Goal: Information Seeking & Learning: Learn about a topic

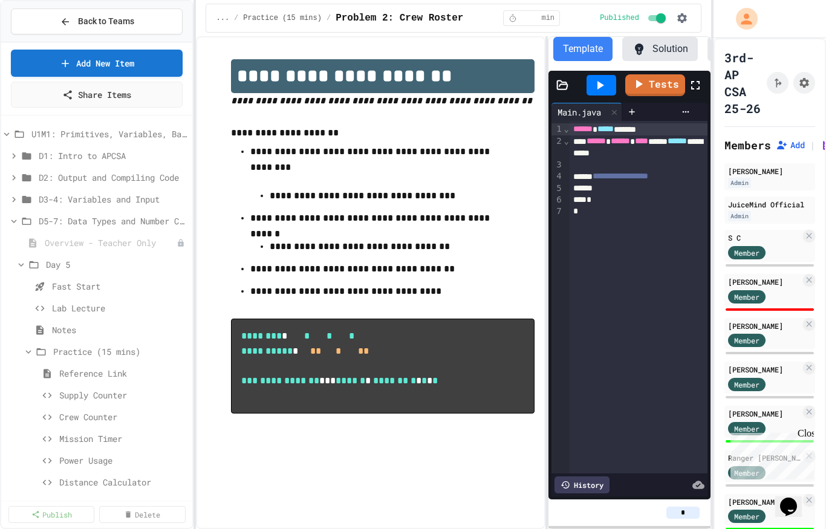
click at [27, 268] on icon at bounding box center [21, 264] width 11 height 11
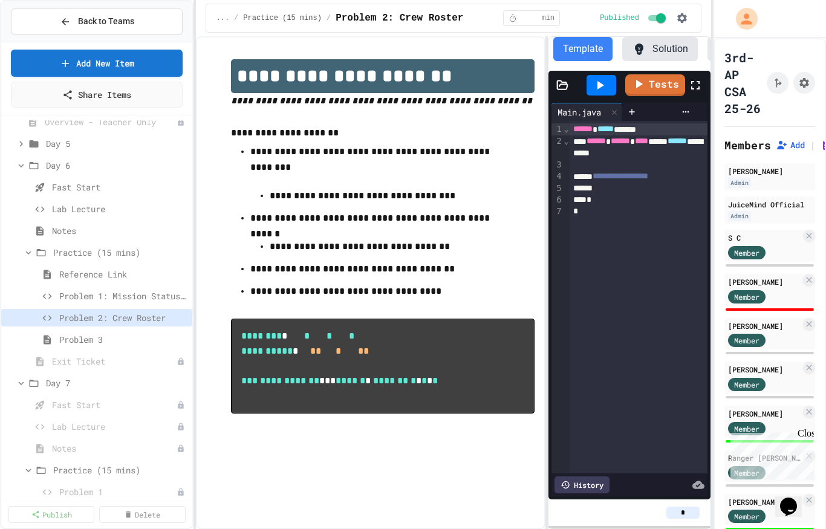
scroll to position [122, 0]
click at [138, 293] on span "Problem 1: Mission Status Display" at bounding box center [123, 295] width 128 height 13
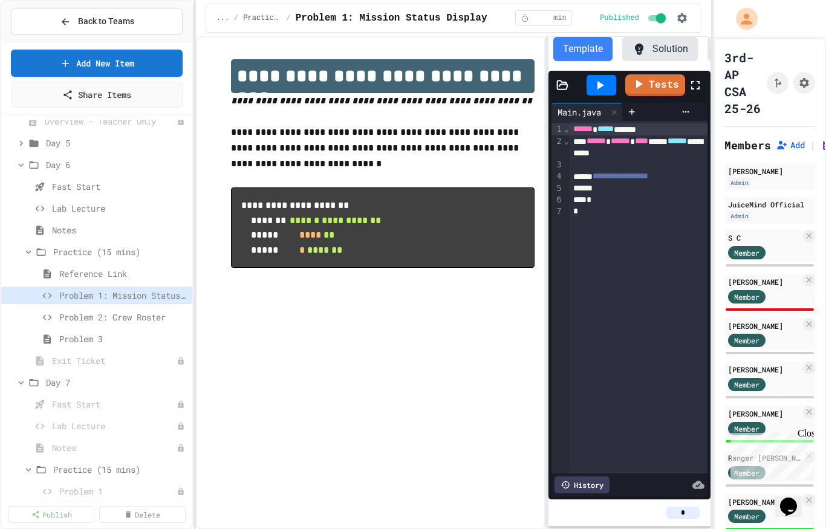
click at [787, 294] on div "Member" at bounding box center [758, 295] width 60 height 15
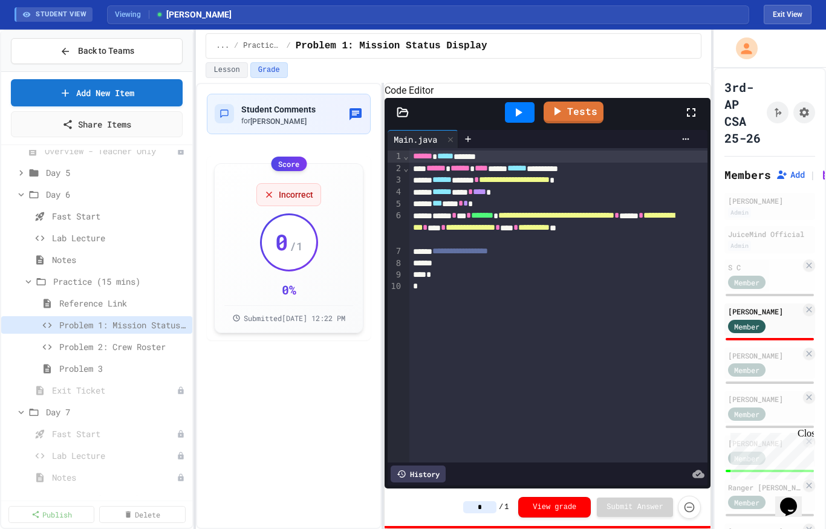
click at [516, 117] on icon at bounding box center [519, 112] width 7 height 8
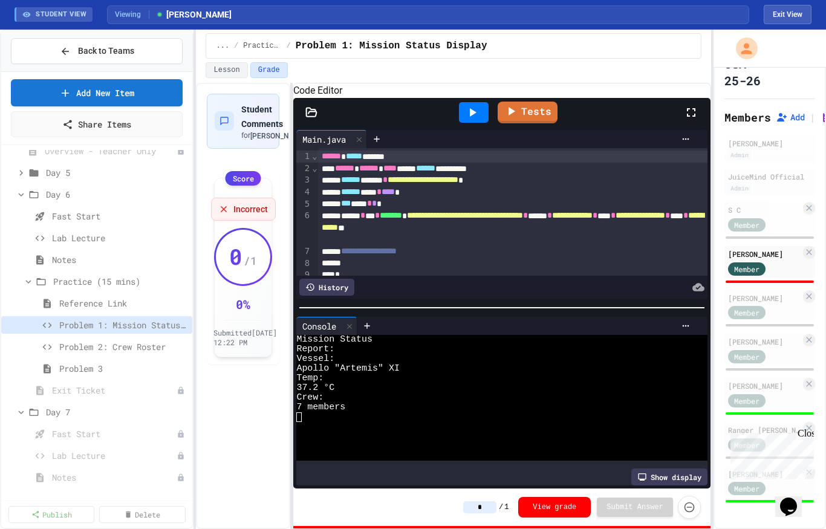
scroll to position [57, 0]
click at [783, 389] on div "[PERSON_NAME]" at bounding box center [764, 385] width 73 height 11
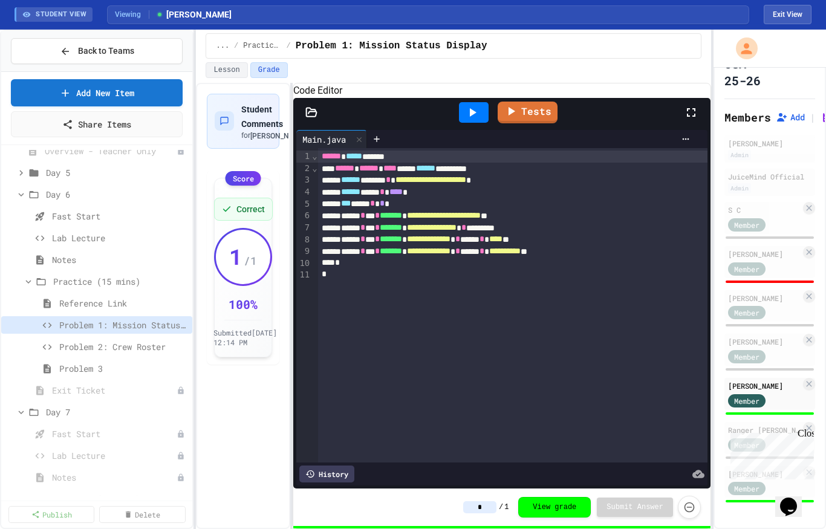
click at [808, 436] on div "Close" at bounding box center [805, 435] width 15 height 15
click at [752, 484] on span "Member" at bounding box center [746, 488] width 25 height 11
click at [780, 267] on div "Member" at bounding box center [758, 268] width 60 height 15
type input "*"
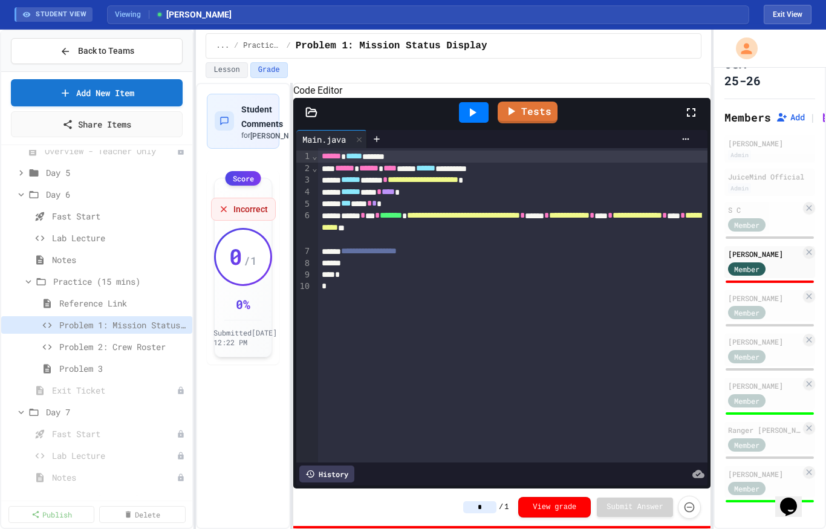
click at [469, 123] on div at bounding box center [474, 112] width 30 height 21
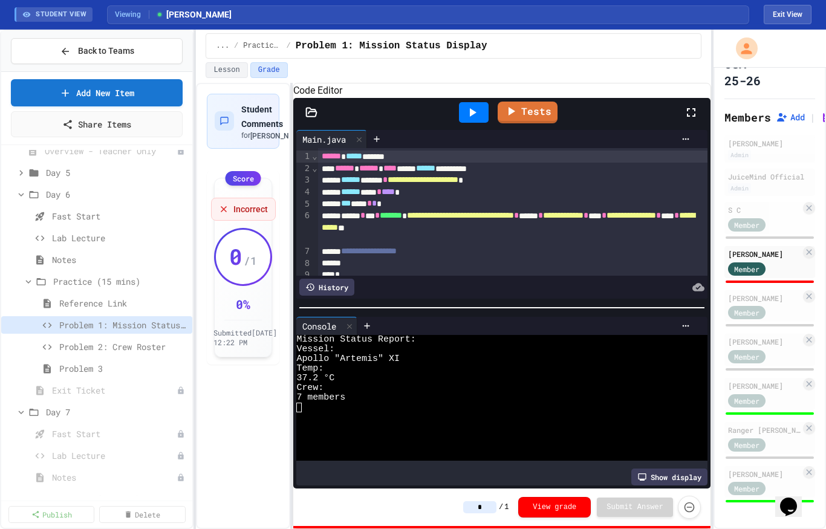
click at [784, 348] on div "[PERSON_NAME] Member" at bounding box center [770, 350] width 91 height 32
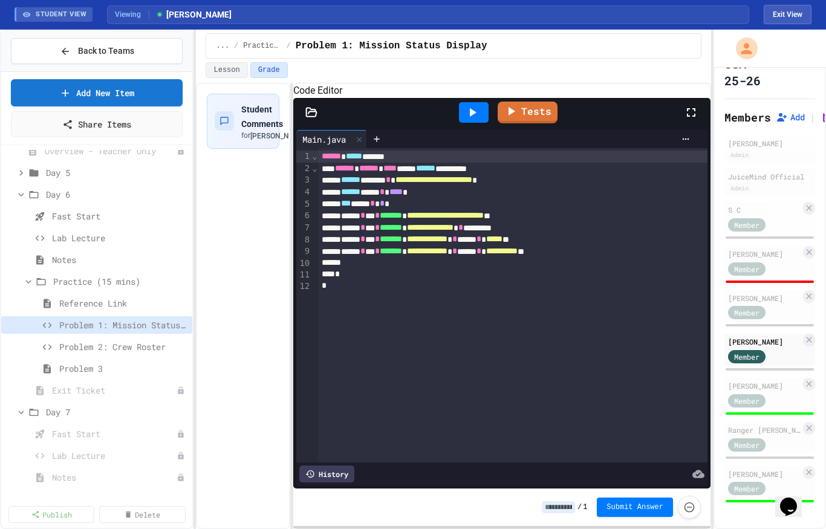
click at [783, 431] on div "Ranger [PERSON_NAME]" at bounding box center [764, 430] width 73 height 11
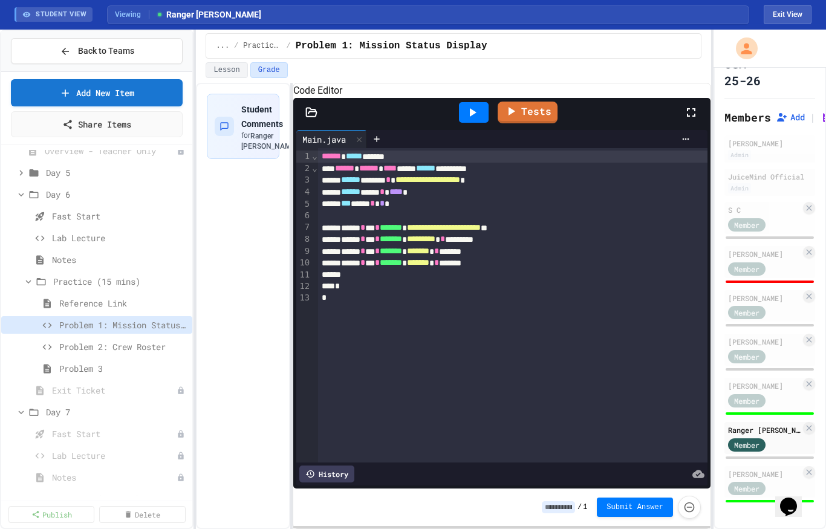
click at [469, 120] on icon at bounding box center [472, 112] width 15 height 15
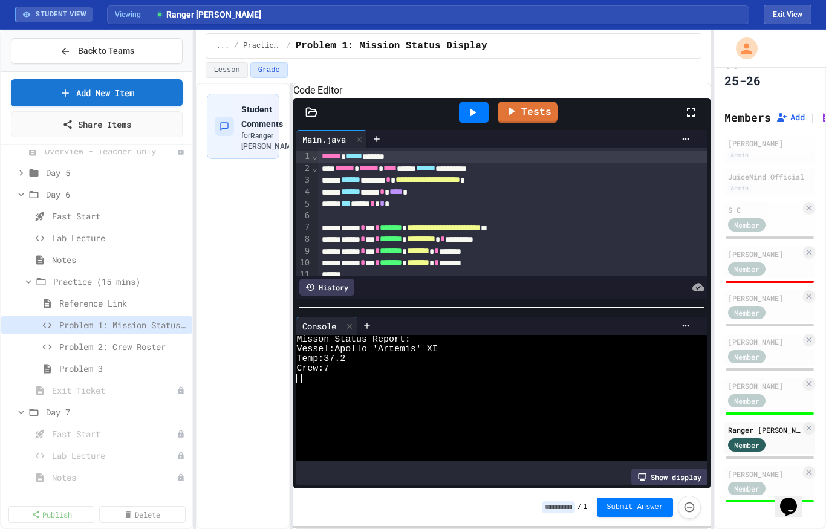
click at [152, 346] on span "Problem 2: Crew Roster" at bounding box center [123, 346] width 128 height 13
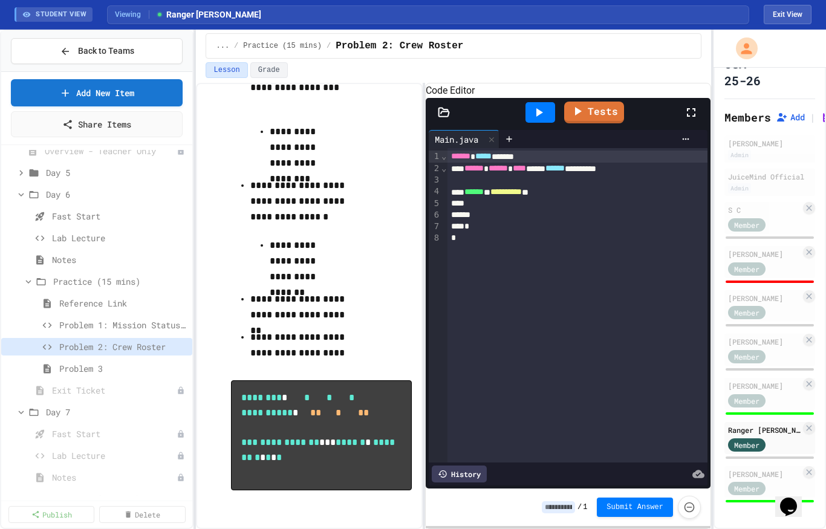
scroll to position [135, 0]
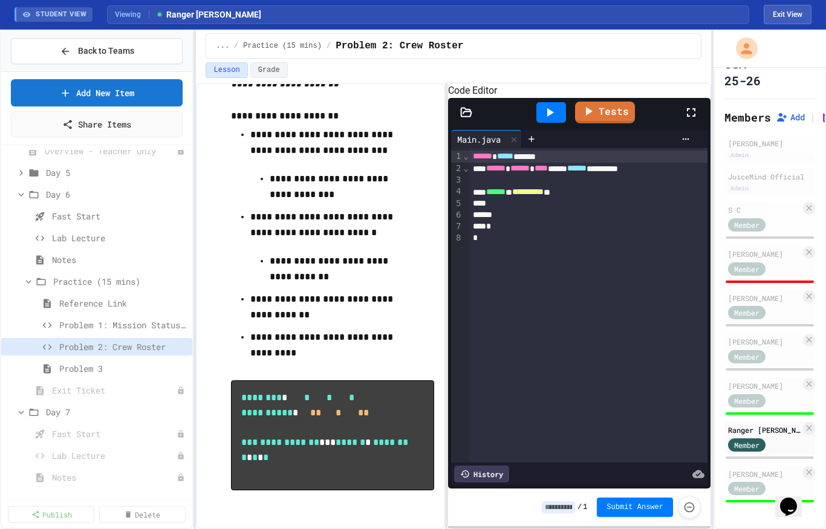
click at [792, 394] on div "Member" at bounding box center [764, 399] width 73 height 15
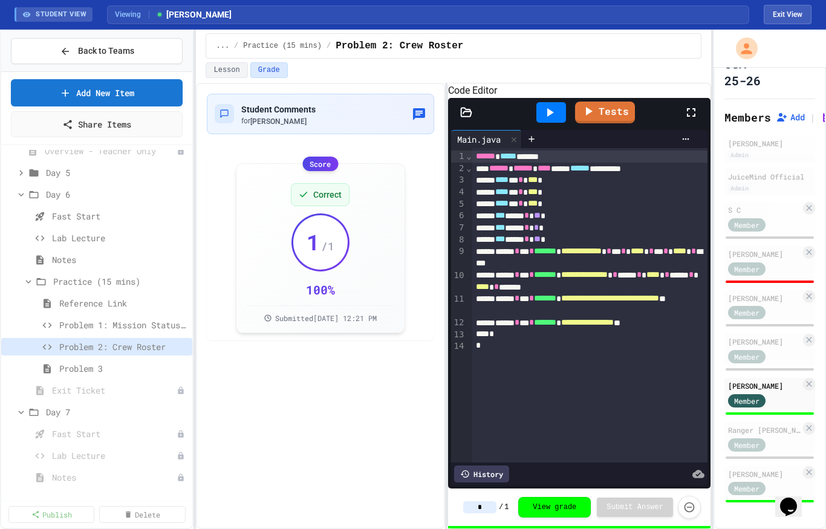
click at [768, 466] on div "[PERSON_NAME] Member" at bounding box center [770, 482] width 91 height 32
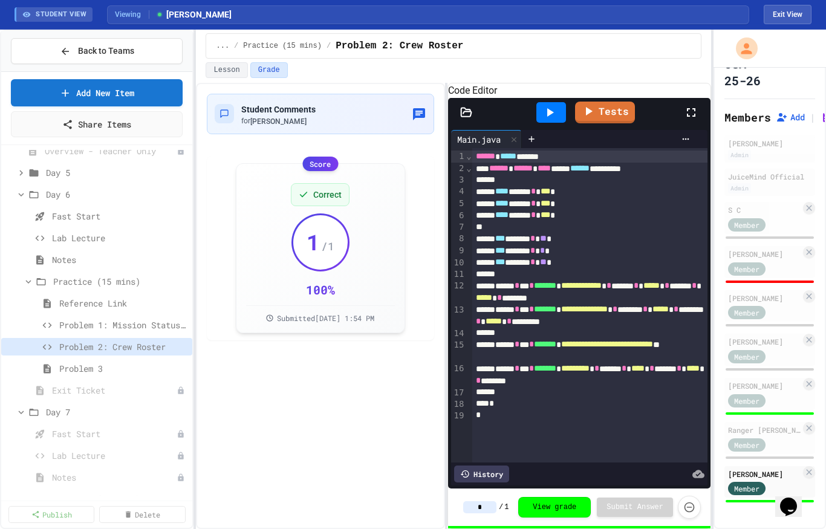
click at [790, 261] on div "Member" at bounding box center [764, 268] width 73 height 15
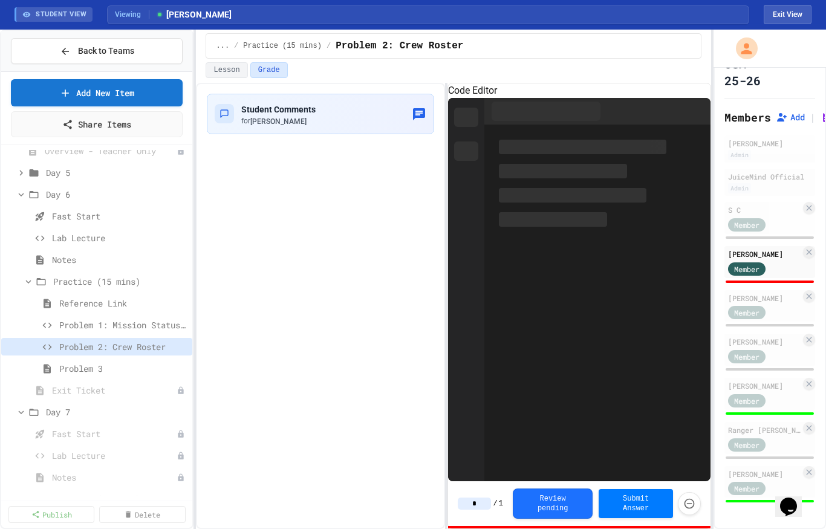
type input "*"
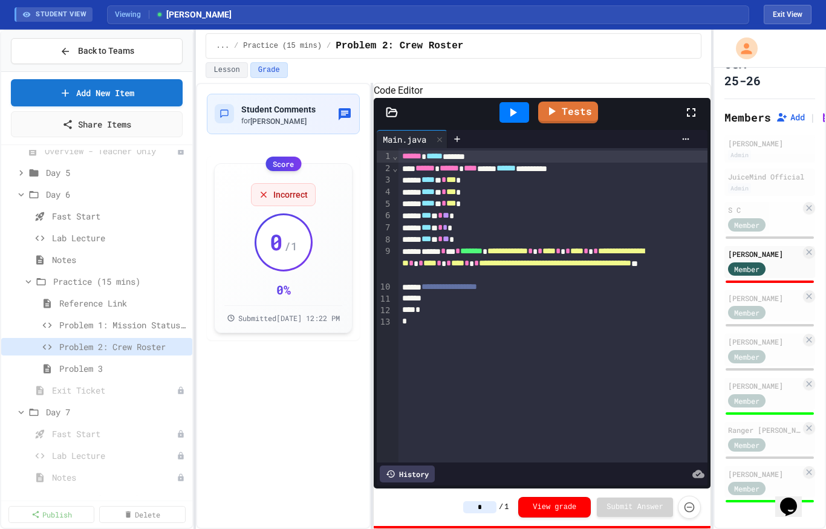
click at [517, 123] on div at bounding box center [515, 112] width 30 height 21
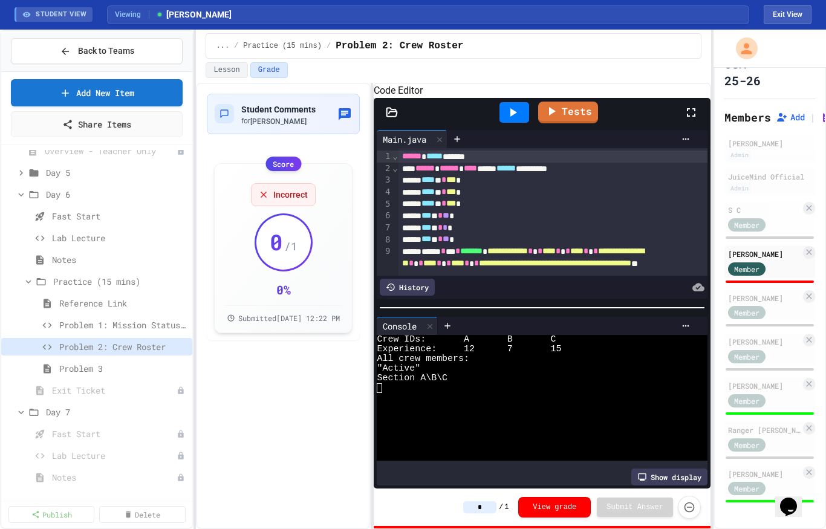
click at [791, 272] on div "Member" at bounding box center [764, 268] width 73 height 15
click at [791, 276] on div "[PERSON_NAME] Member" at bounding box center [770, 262] width 91 height 32
click at [507, 120] on icon at bounding box center [513, 112] width 15 height 15
click at [69, 374] on span "Problem 3" at bounding box center [123, 368] width 128 height 13
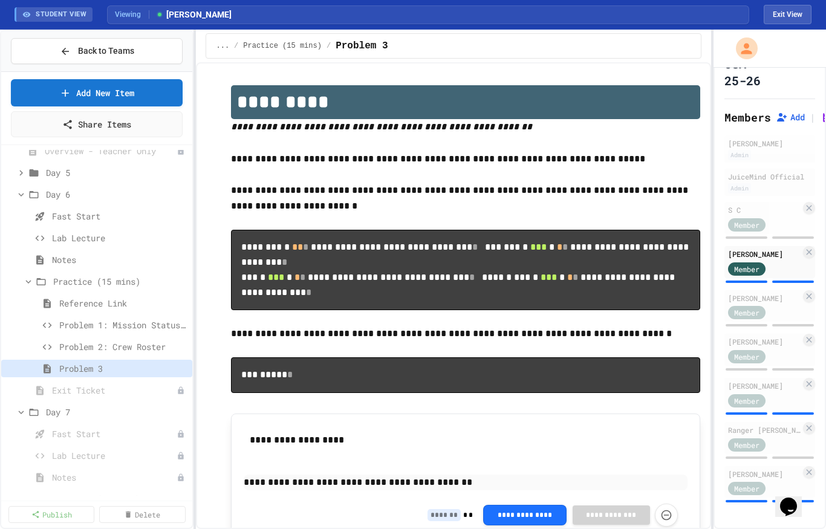
click at [70, 388] on span "Exit Ticket" at bounding box center [114, 390] width 125 height 13
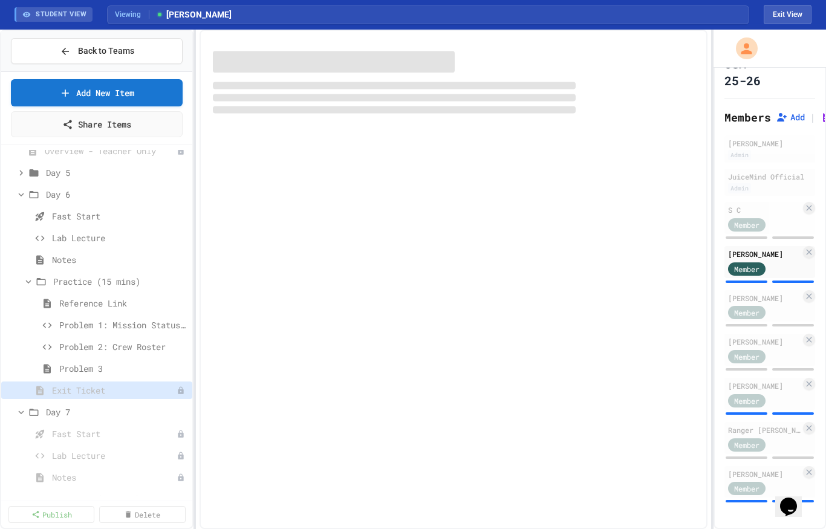
scroll to position [24, 0]
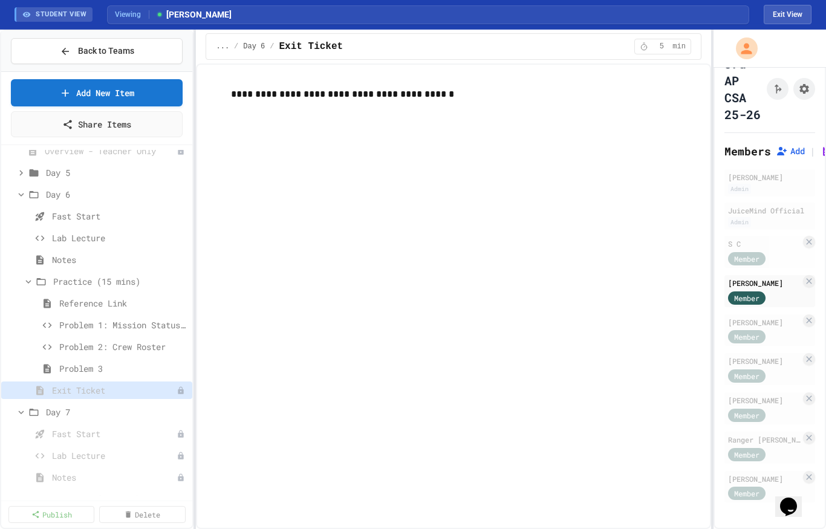
click at [118, 327] on span "Problem 1: Mission Status Display" at bounding box center [123, 325] width 128 height 13
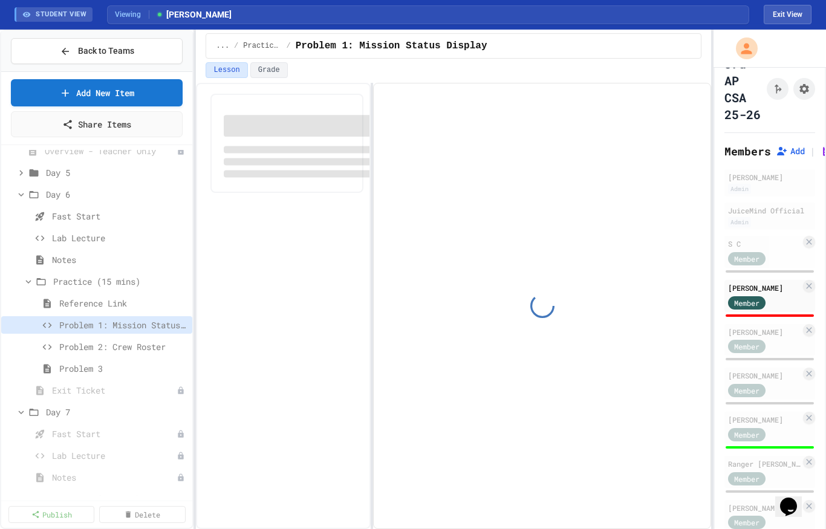
scroll to position [61, 0]
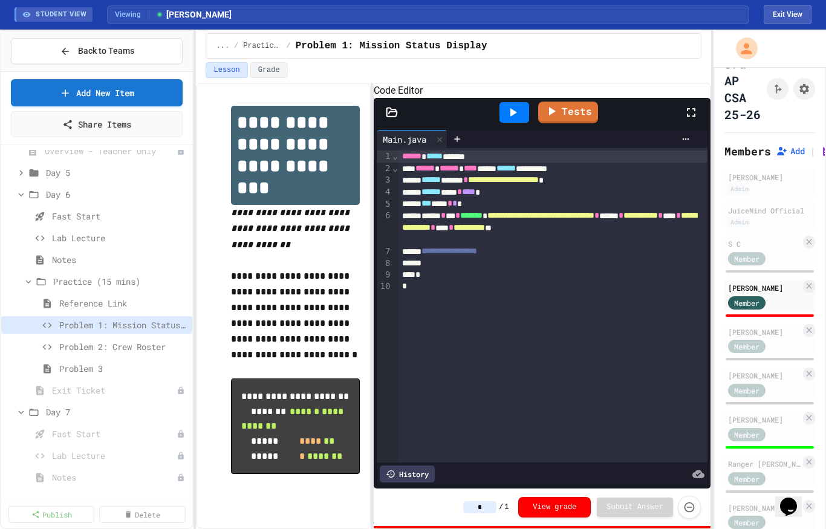
click at [271, 66] on button "Grade" at bounding box center [268, 70] width 37 height 16
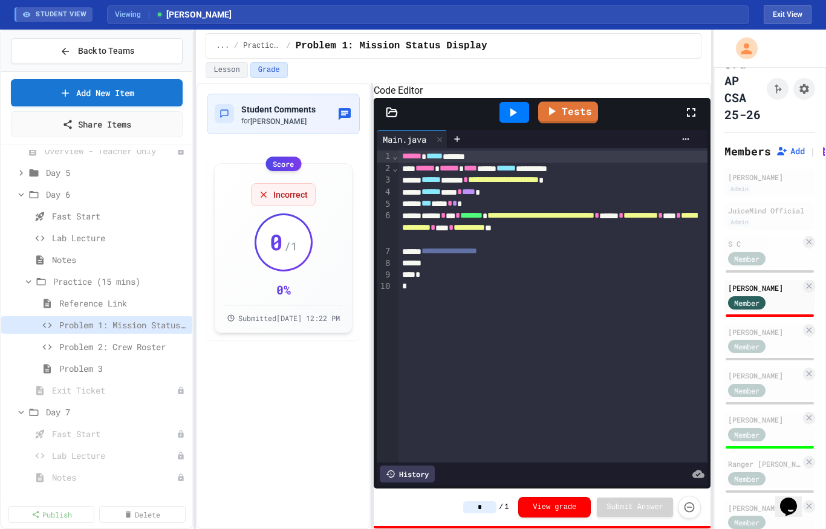
click at [232, 73] on button "Lesson" at bounding box center [227, 70] width 42 height 16
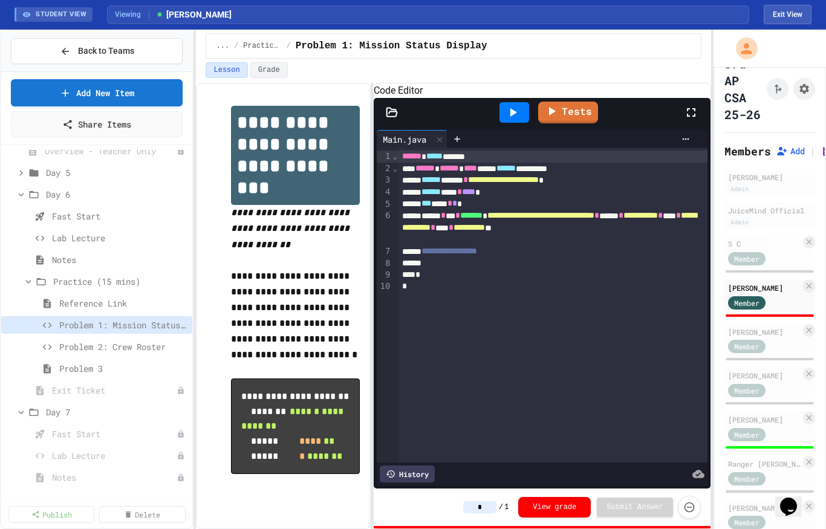
click at [793, 15] on button "Exit View" at bounding box center [788, 14] width 48 height 19
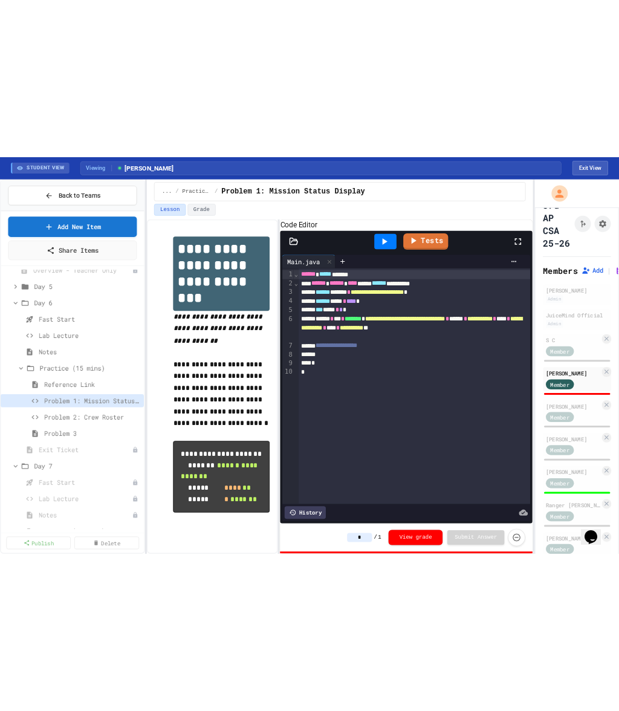
scroll to position [15, 0]
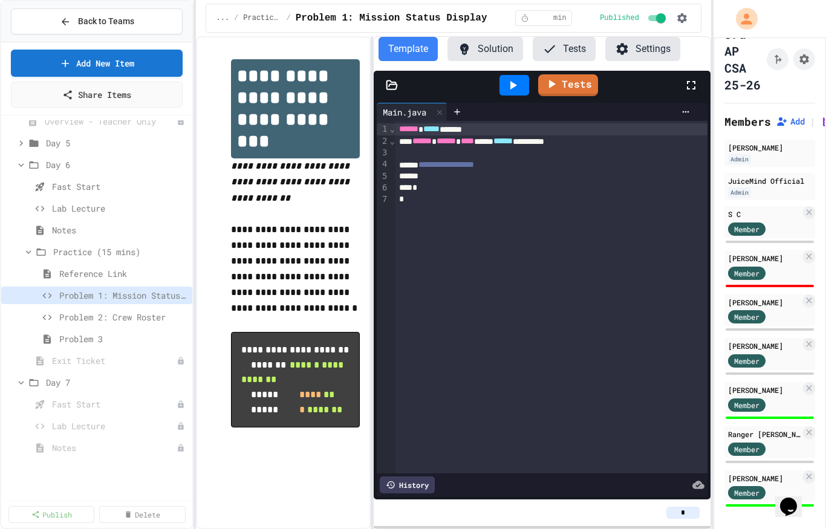
click at [493, 50] on button "Solution" at bounding box center [486, 49] width 76 height 24
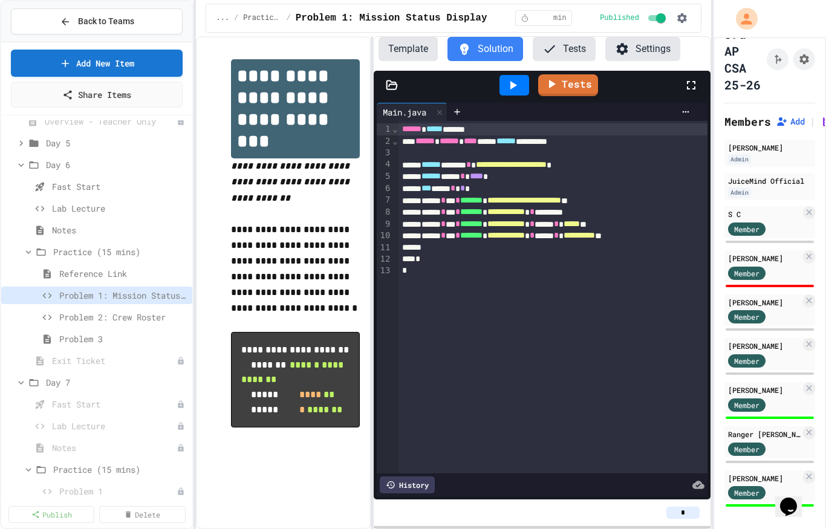
click at [517, 83] on icon at bounding box center [513, 85] width 15 height 15
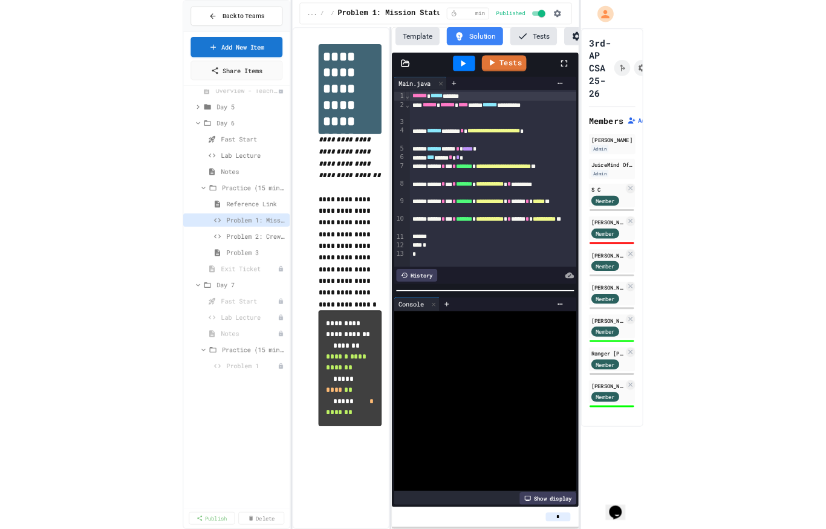
scroll to position [0, 0]
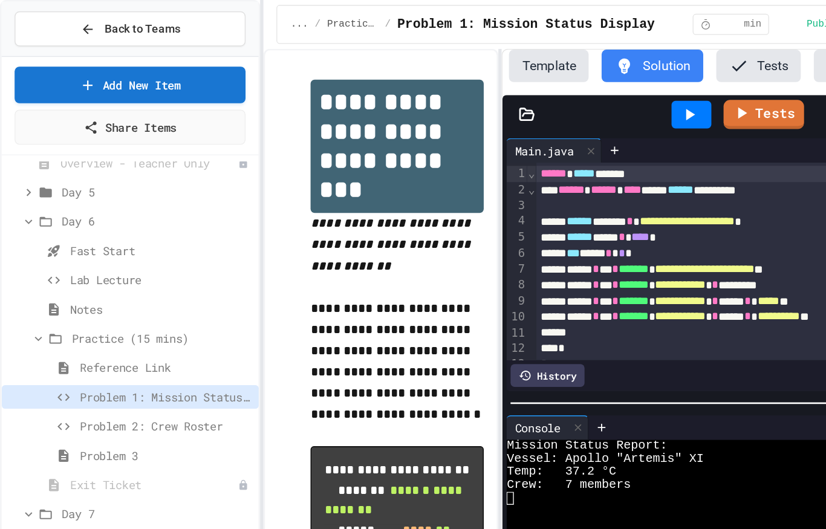
click at [121, 318] on span "Problem 2: Crew Roster" at bounding box center [123, 317] width 128 height 13
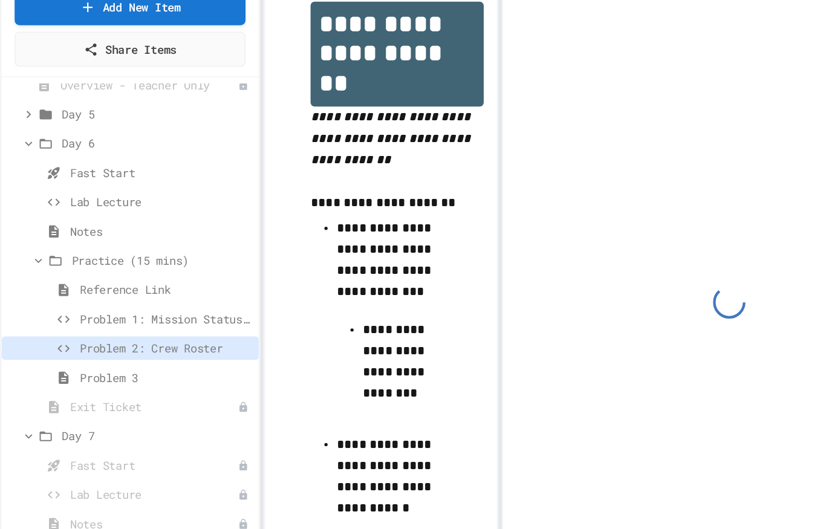
scroll to position [58, 0]
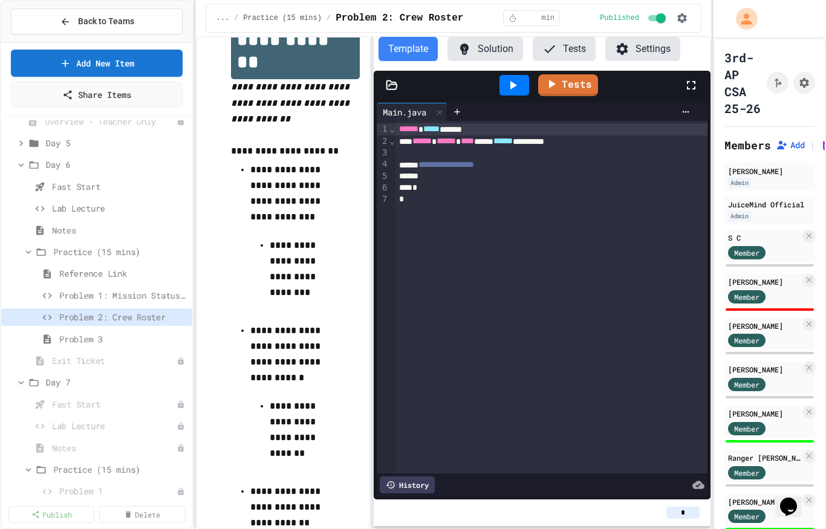
click at [570, 60] on button "Tests" at bounding box center [564, 49] width 63 height 24
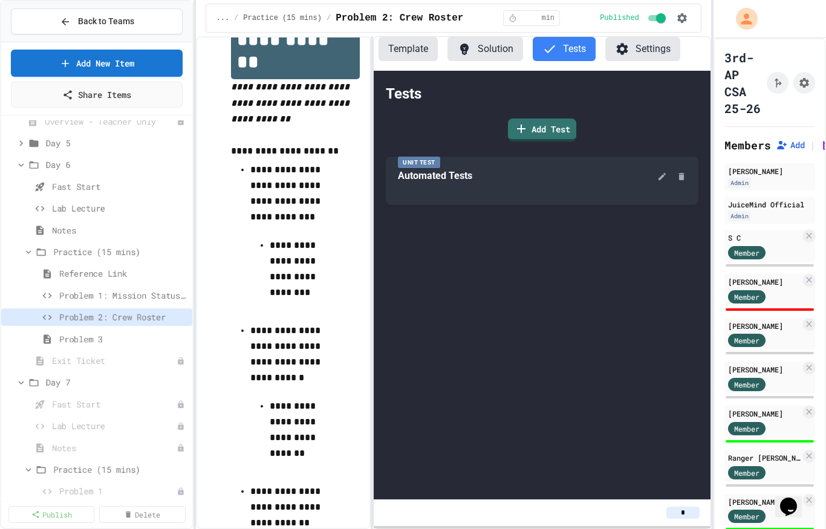
click at [504, 60] on button "Solution" at bounding box center [486, 49] width 76 height 24
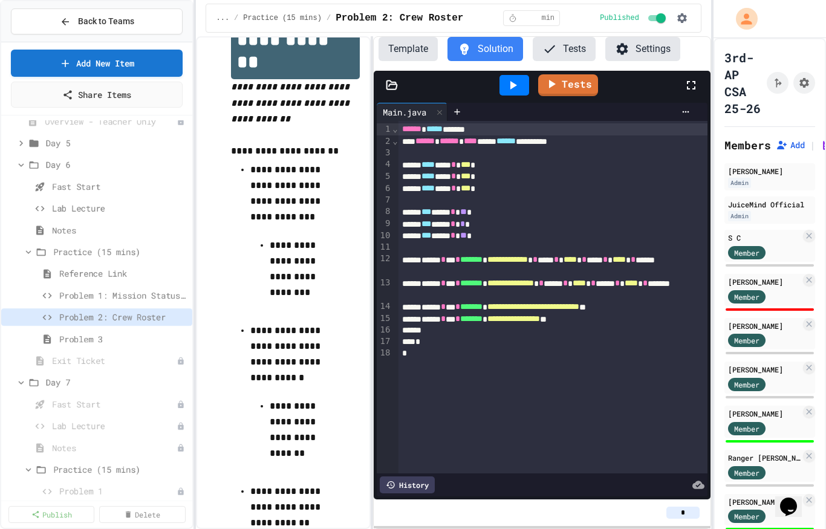
click at [69, 411] on div "Fast Start" at bounding box center [96, 405] width 191 height 18
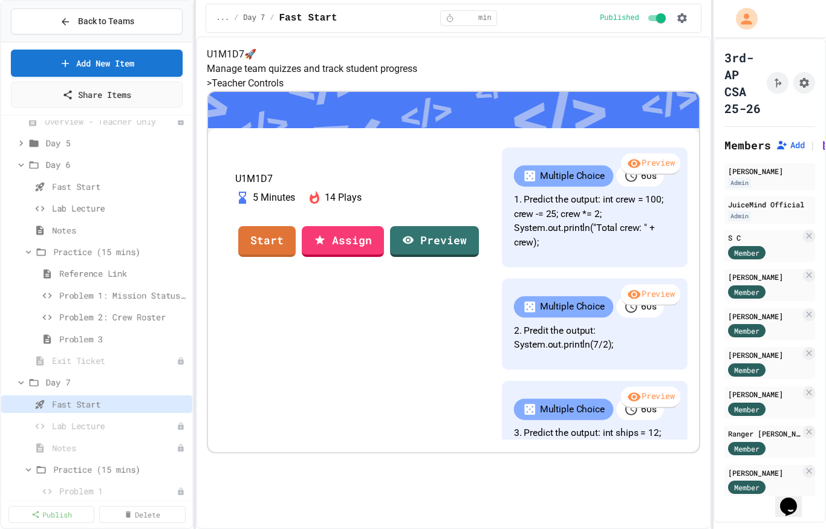
click at [135, 322] on span "Problem 2: Crew Roster" at bounding box center [123, 317] width 128 height 13
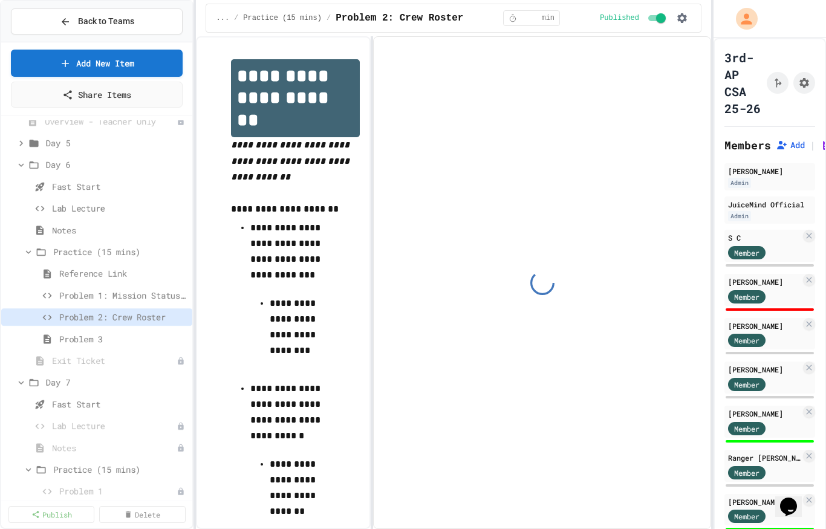
scroll to position [58, 0]
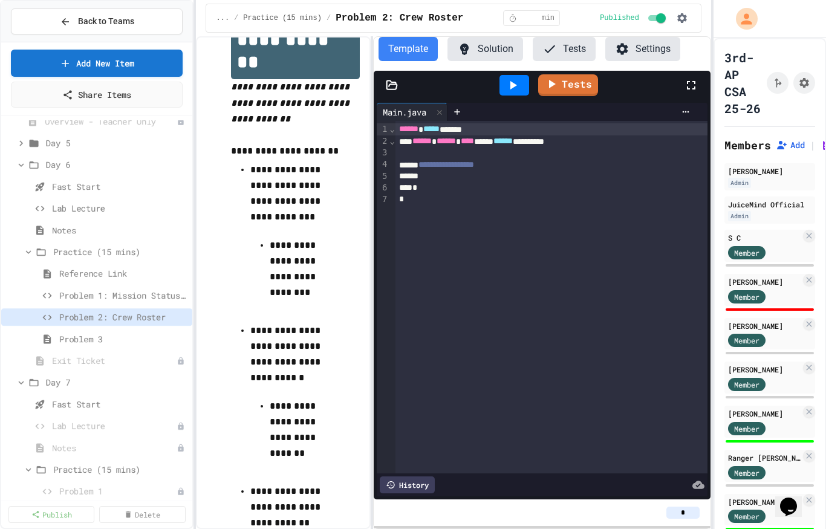
click at [469, 55] on icon at bounding box center [464, 49] width 15 height 15
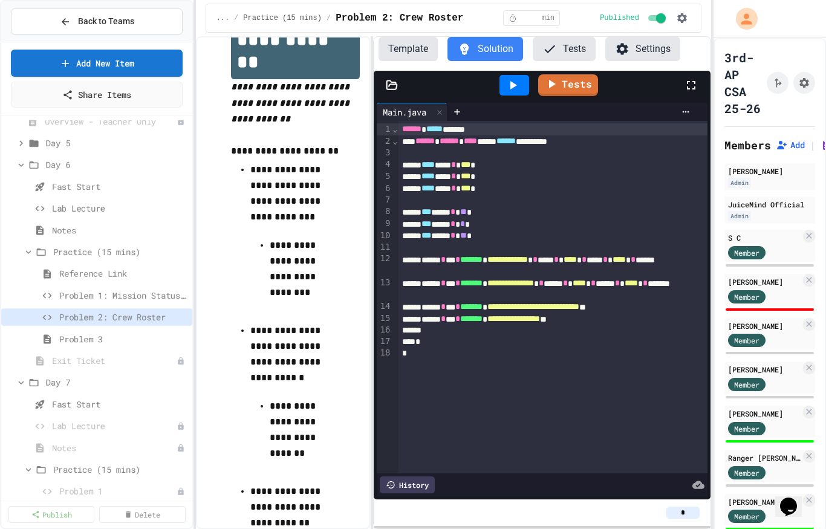
click at [81, 411] on div "Fast Start" at bounding box center [96, 405] width 191 height 18
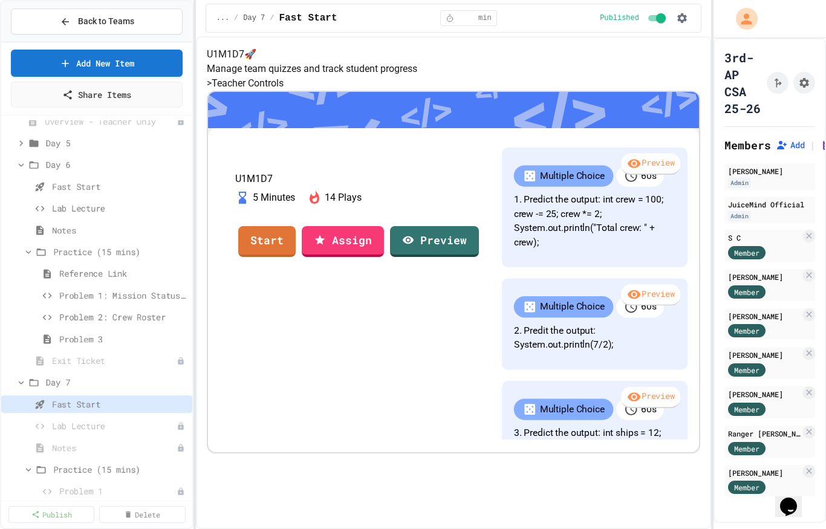
click at [296, 257] on link "Start" at bounding box center [266, 241] width 57 height 31
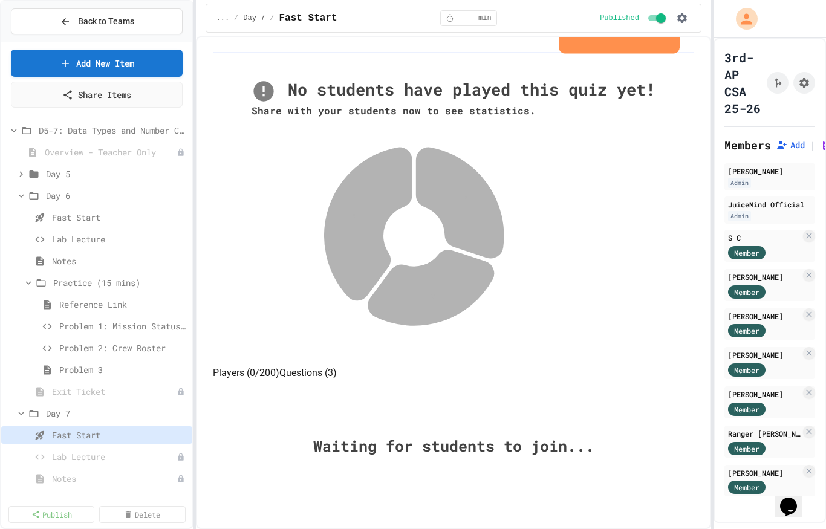
scroll to position [239, 0]
click at [337, 366] on button "Questions (3)" at bounding box center [307, 373] width 57 height 15
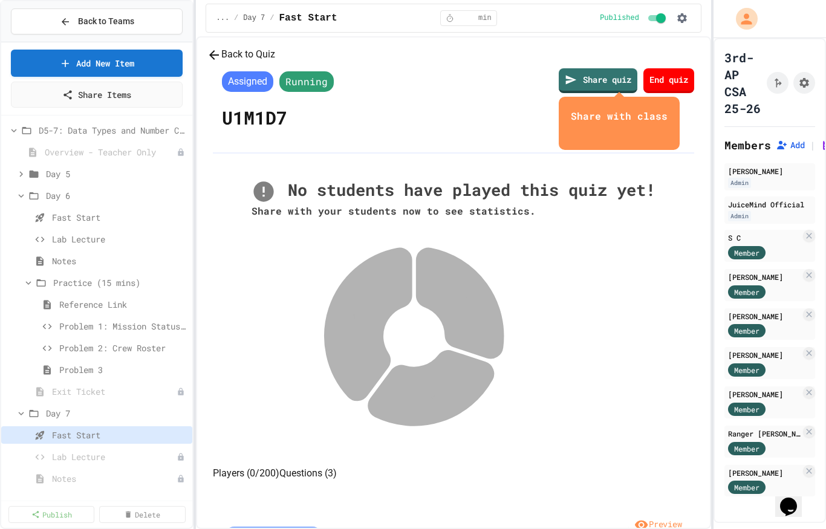
scroll to position [0, 0]
click at [84, 460] on span "Lab Lecture" at bounding box center [114, 457] width 125 height 13
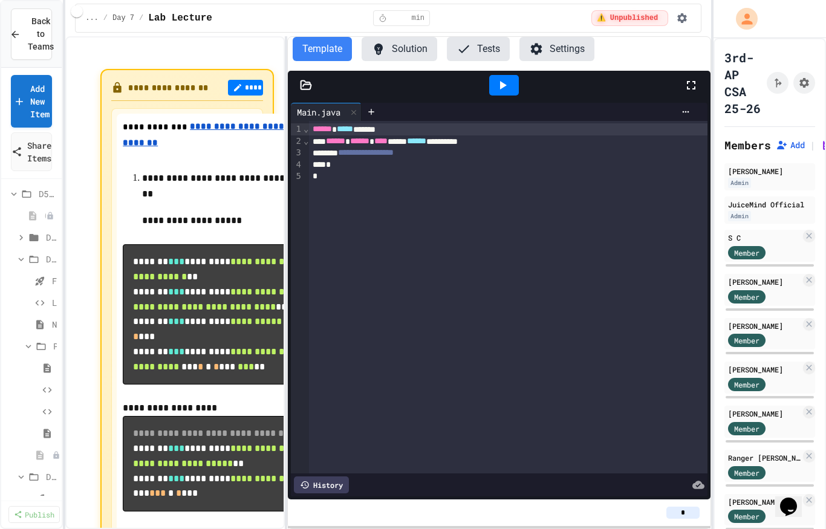
click at [305, 244] on div "› ⌄ ⌄" at bounding box center [306, 297] width 6 height 353
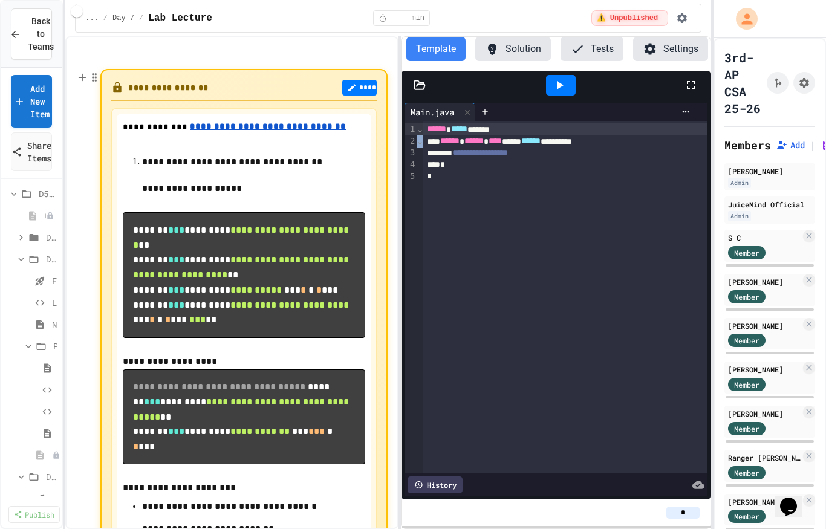
click at [456, 198] on div "**********" at bounding box center [565, 297] width 284 height 353
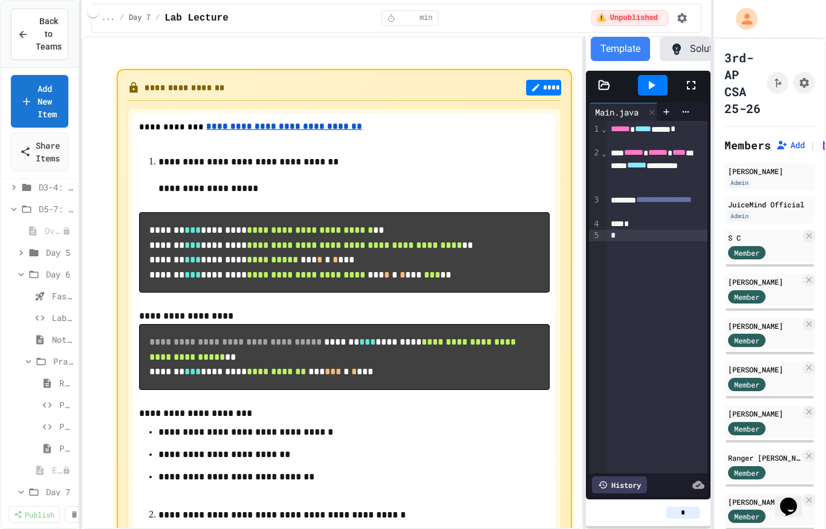
scroll to position [75, 0]
click at [0, 0] on button at bounding box center [0, 0] width 0 height 0
click at [15, 409] on div at bounding box center [413, 264] width 826 height 529
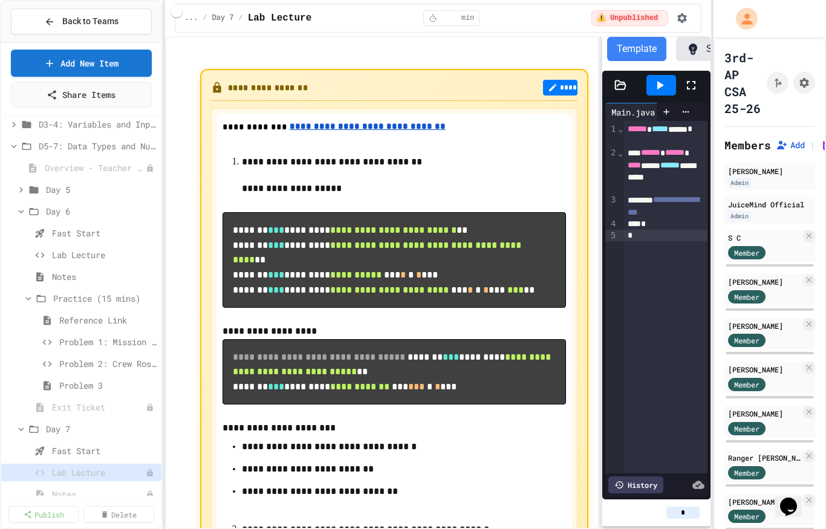
click at [133, 364] on span "Problem 2: Crew Roster" at bounding box center [107, 363] width 97 height 13
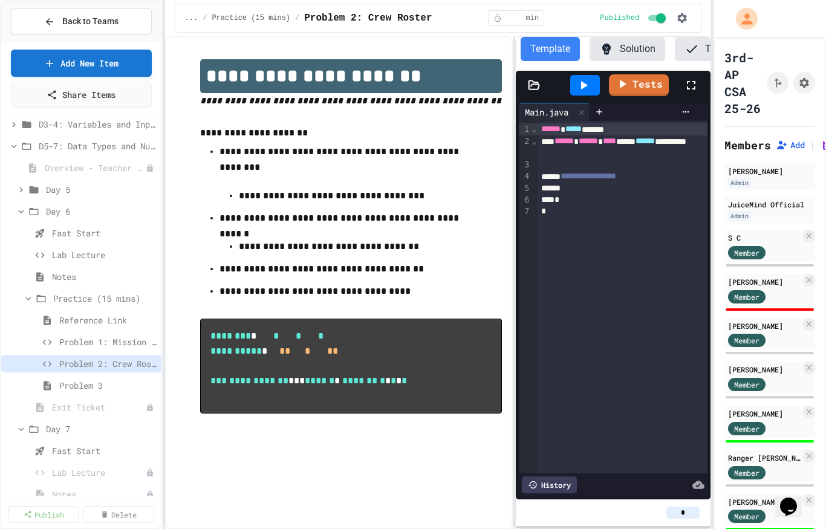
click at [642, 53] on button "Solution" at bounding box center [628, 49] width 76 height 24
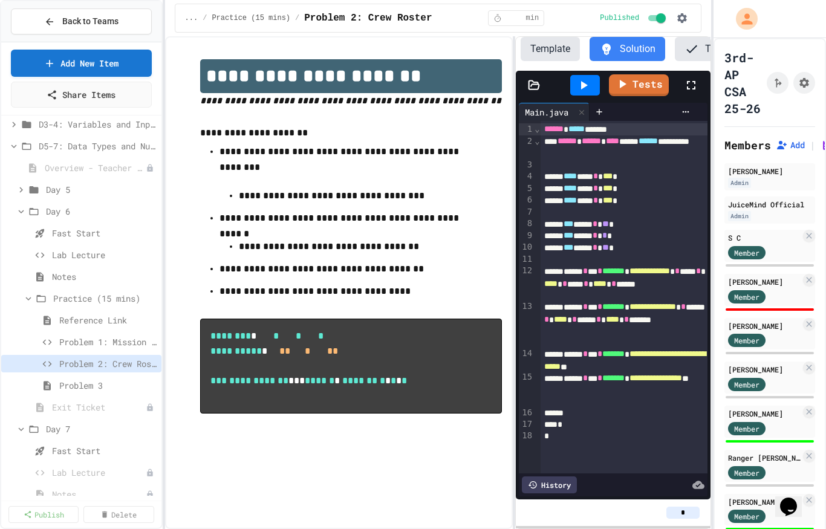
click at [93, 453] on span "Fast Start" at bounding box center [104, 451] width 105 height 13
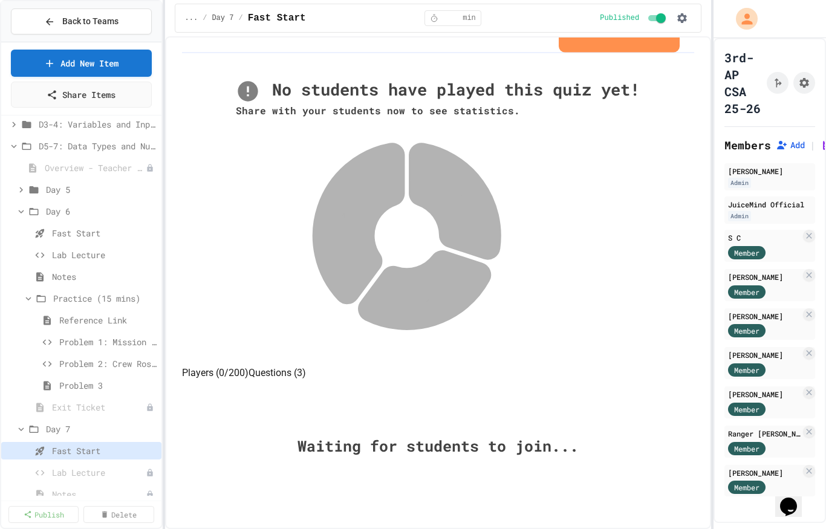
scroll to position [215, 0]
click at [134, 370] on span "Problem 2: Crew Roster" at bounding box center [107, 363] width 97 height 13
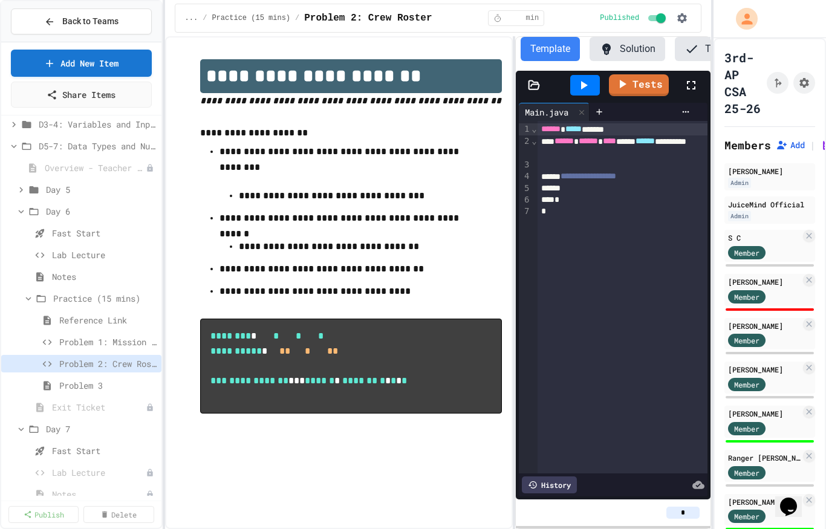
click at [641, 54] on button "Solution" at bounding box center [628, 49] width 76 height 24
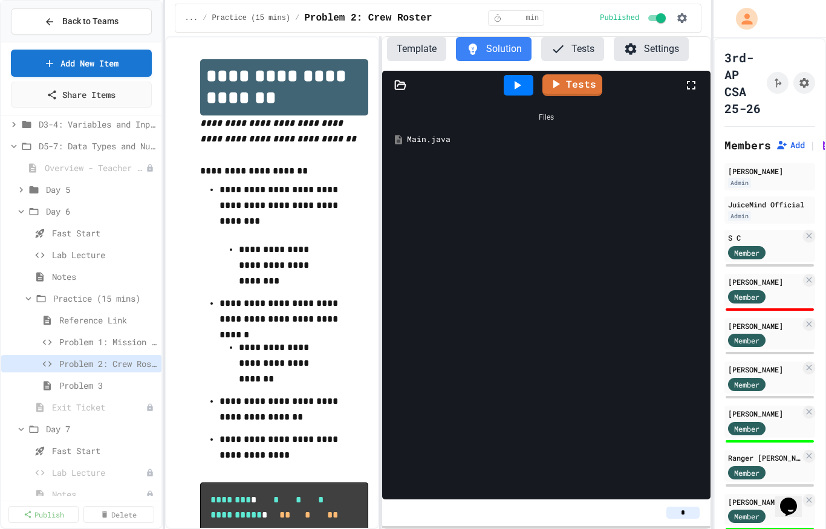
click at [426, 59] on button "Template" at bounding box center [416, 49] width 59 height 24
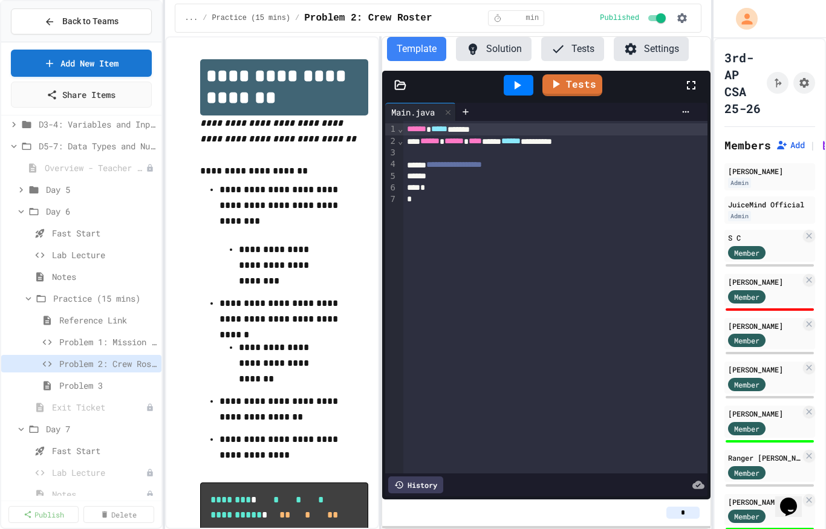
click at [495, 49] on button "Solution" at bounding box center [494, 49] width 76 height 24
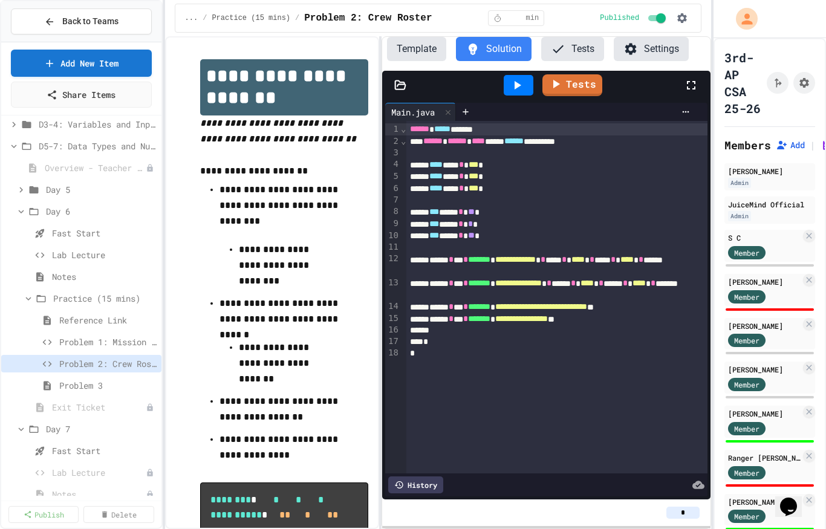
scroll to position [70, 0]
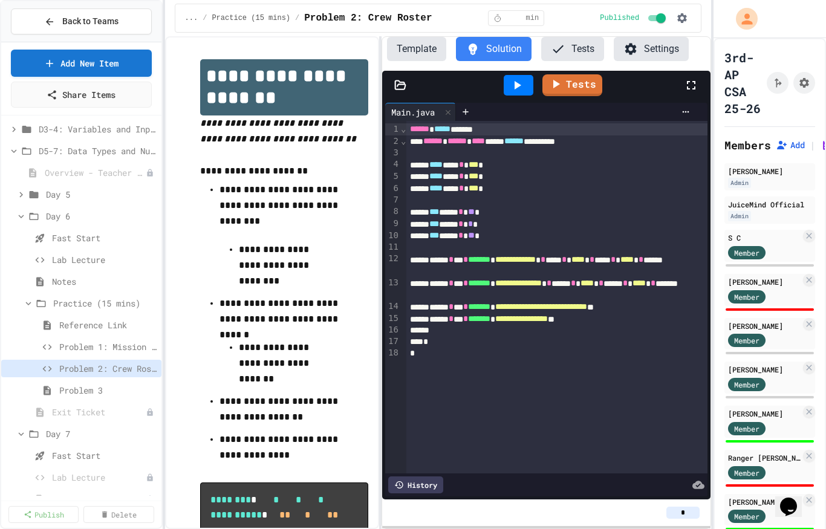
click at [98, 391] on span "Problem 3" at bounding box center [107, 390] width 97 height 13
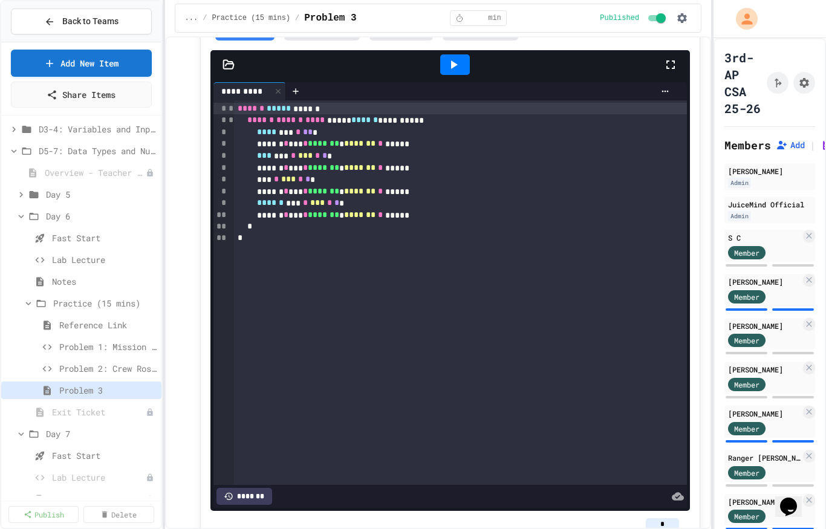
scroll to position [640, 0]
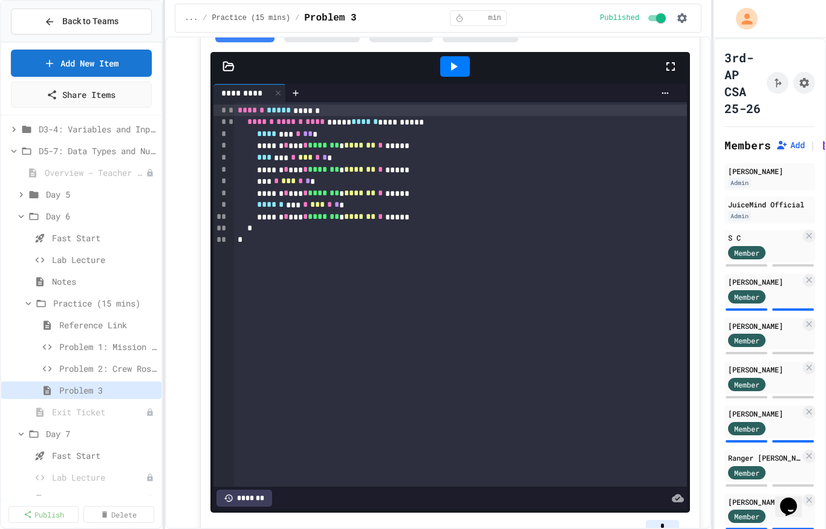
click at [315, 42] on button "********" at bounding box center [322, 30] width 76 height 24
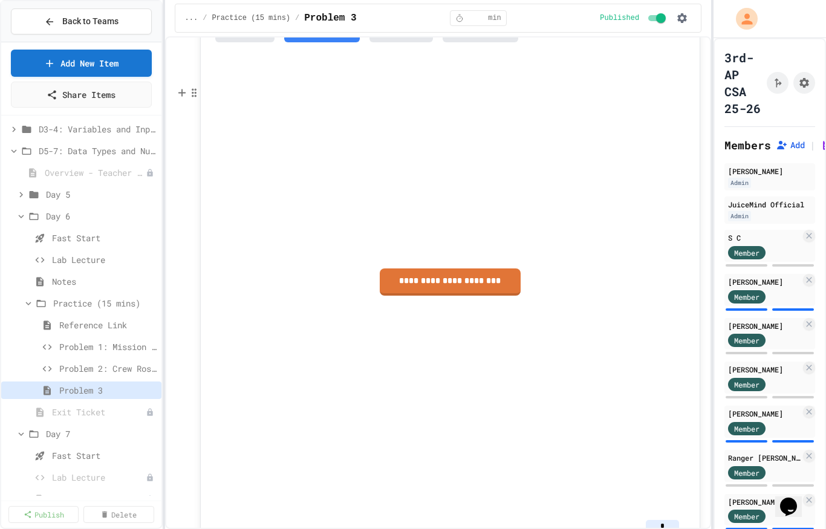
click at [254, 42] on button "********" at bounding box center [245, 30] width 60 height 24
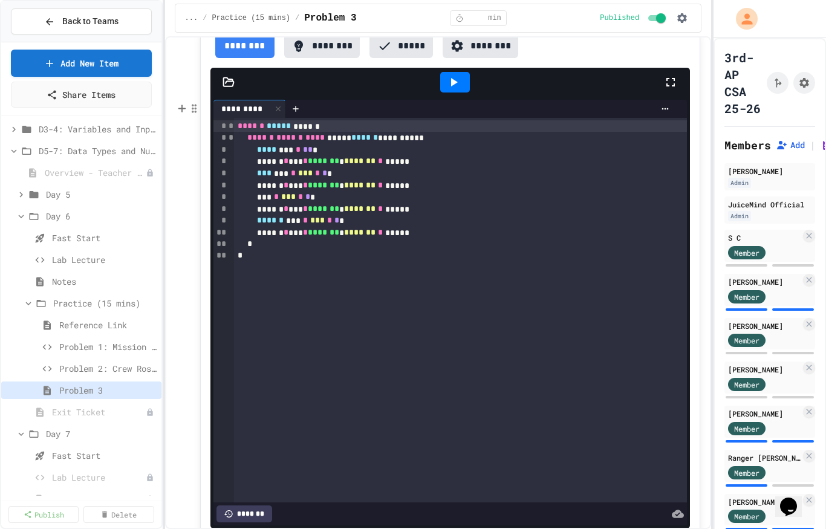
scroll to position [622, 0]
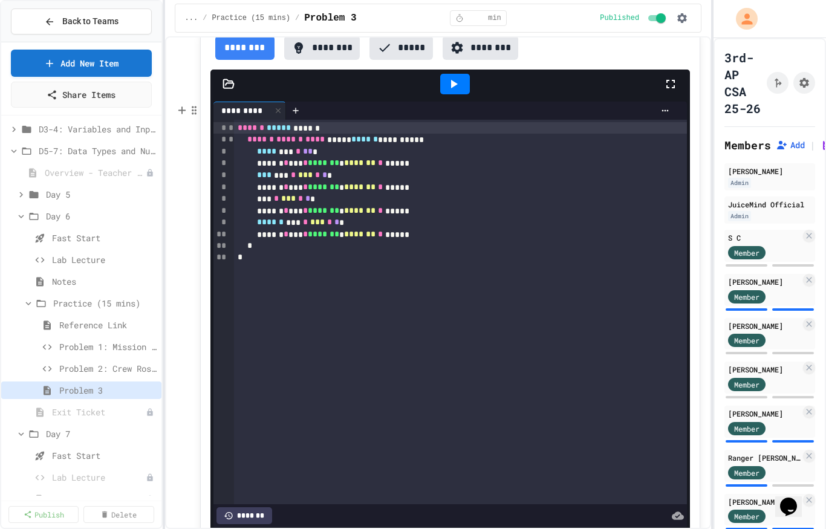
click at [447, 91] on icon at bounding box center [453, 84] width 15 height 15
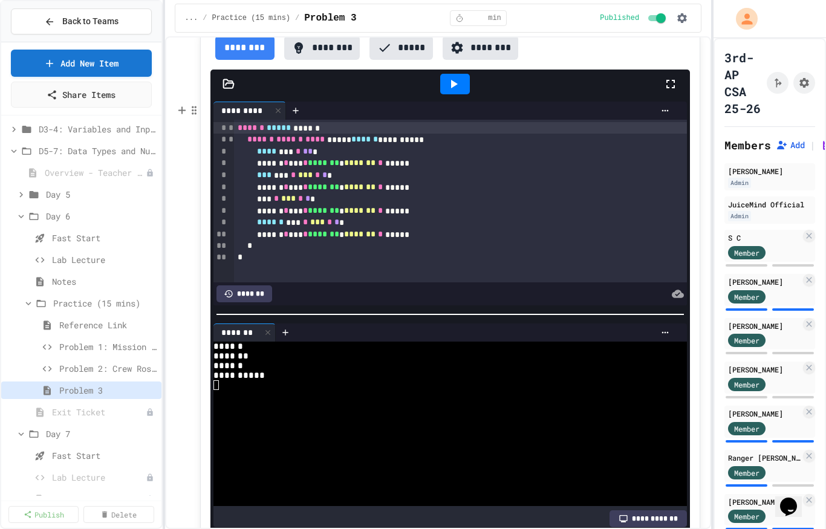
click at [91, 460] on span "Fast Start" at bounding box center [104, 455] width 105 height 13
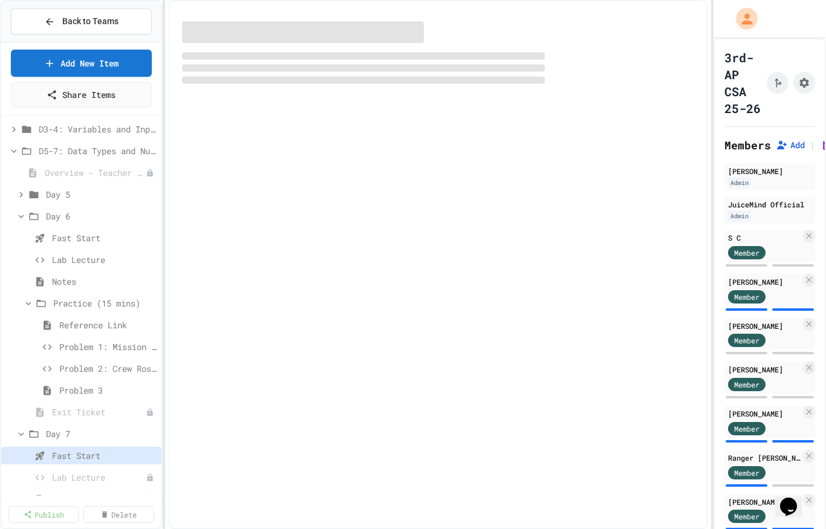
click at [85, 455] on span "Fast Start" at bounding box center [104, 455] width 105 height 13
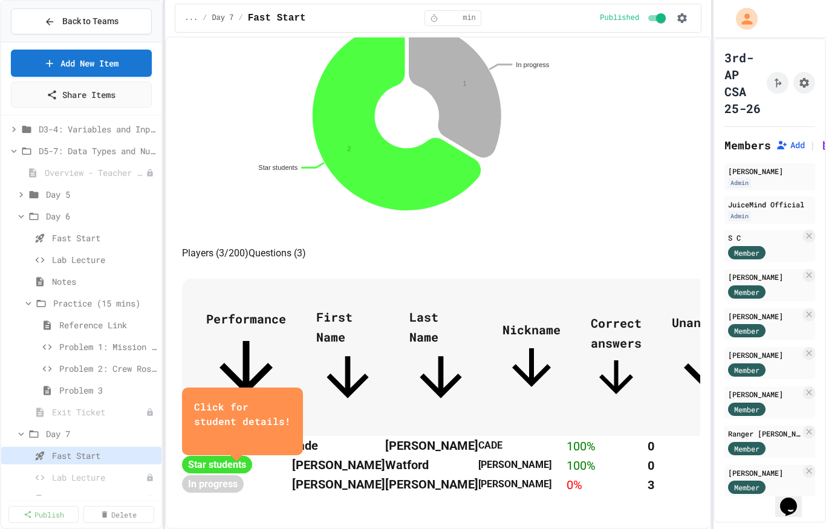
scroll to position [342, 0]
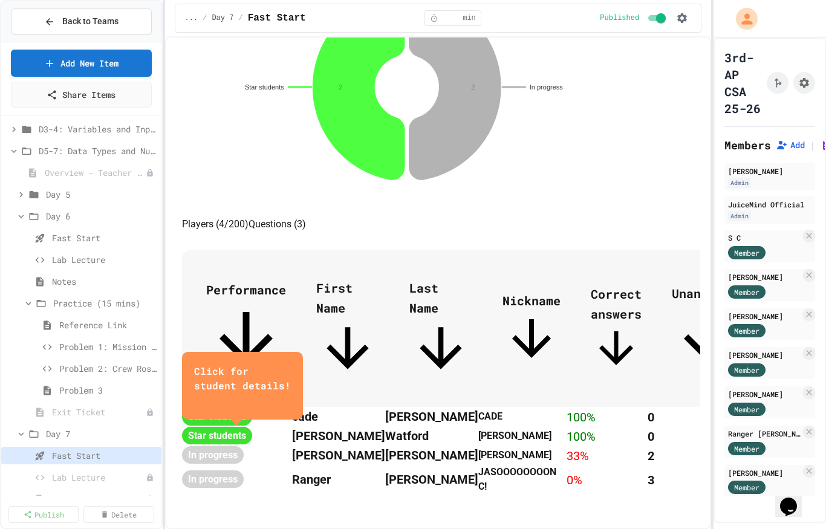
click at [90, 481] on span "Lab Lecture" at bounding box center [99, 477] width 94 height 13
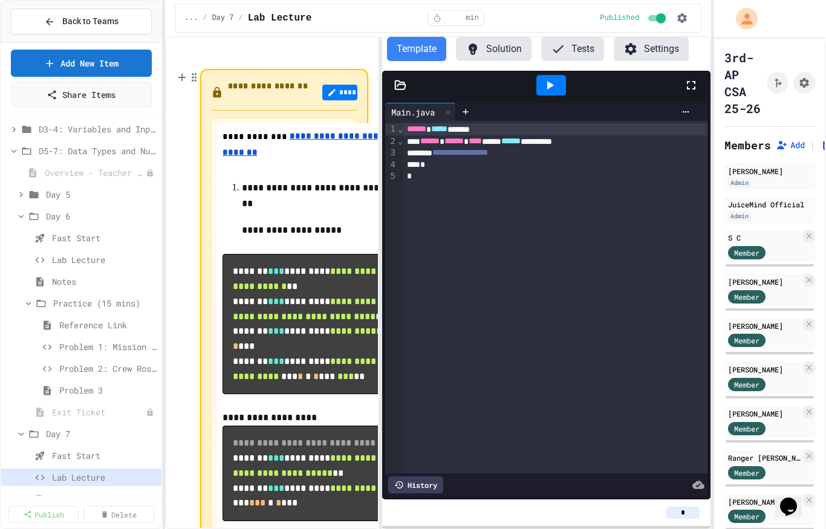
click at [365, 145] on u "**********" at bounding box center [316, 144] width 186 height 24
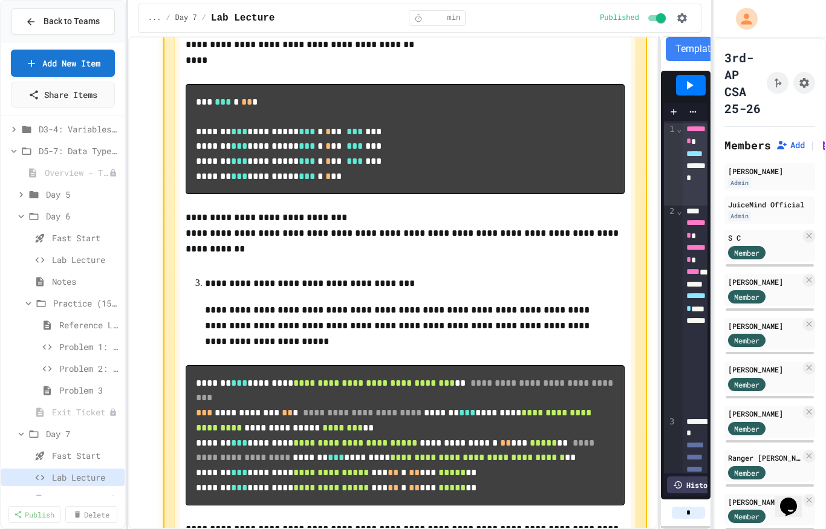
scroll to position [640, 0]
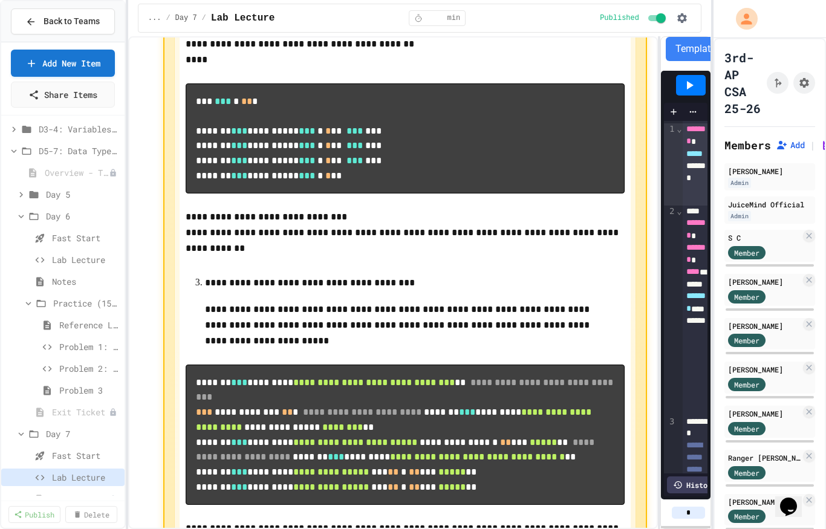
click at [516, 349] on p "**********" at bounding box center [405, 325] width 401 height 47
click at [551, 154] on pre "**********" at bounding box center [406, 138] width 440 height 110
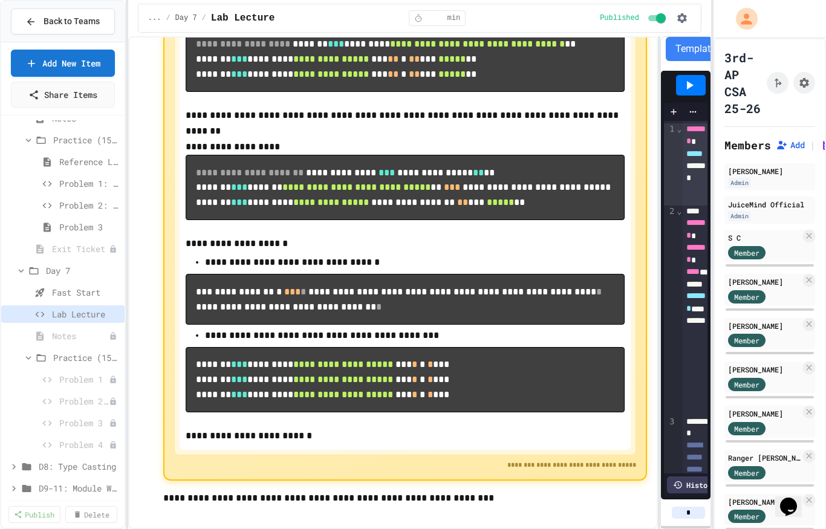
scroll to position [245, 0]
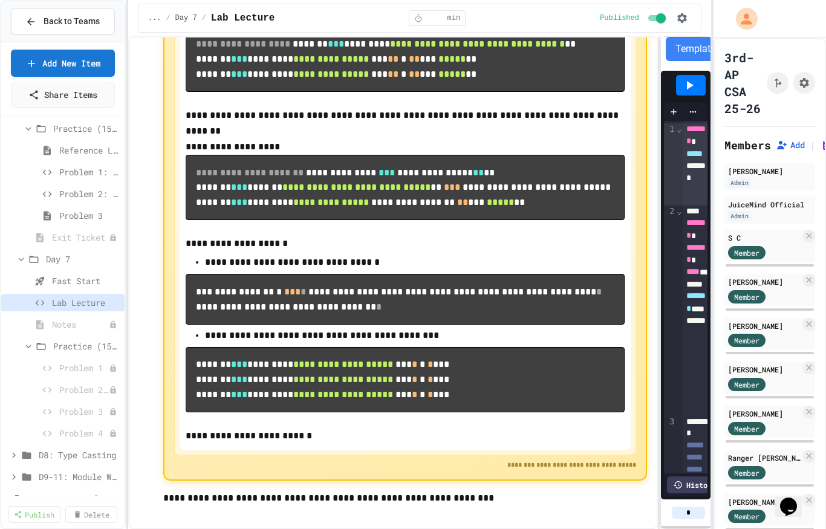
click at [66, 322] on span "Notes" at bounding box center [80, 324] width 57 height 13
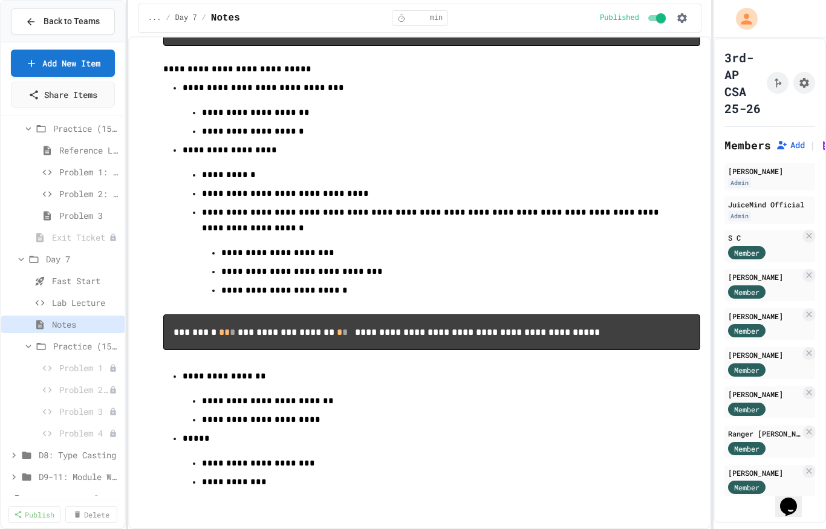
scroll to position [441, 0]
click at [81, 352] on span "Practice (15 mins)" at bounding box center [86, 346] width 67 height 13
click at [72, 353] on div "Practice (15 mins)" at bounding box center [62, 346] width 123 height 18
click at [79, 371] on span "Problem 1" at bounding box center [84, 368] width 50 height 13
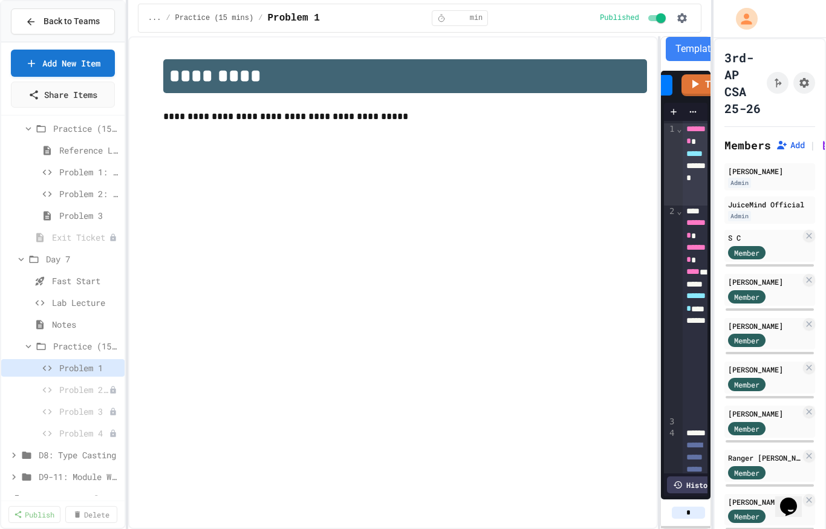
click at [86, 391] on span "Problem 2: Mission Resource Calculator" at bounding box center [84, 389] width 50 height 13
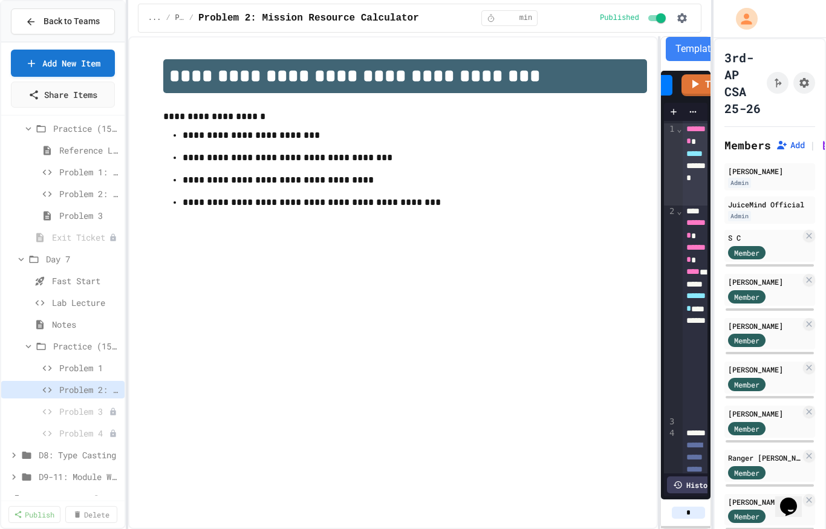
click at [109, 408] on icon at bounding box center [113, 412] width 8 height 8
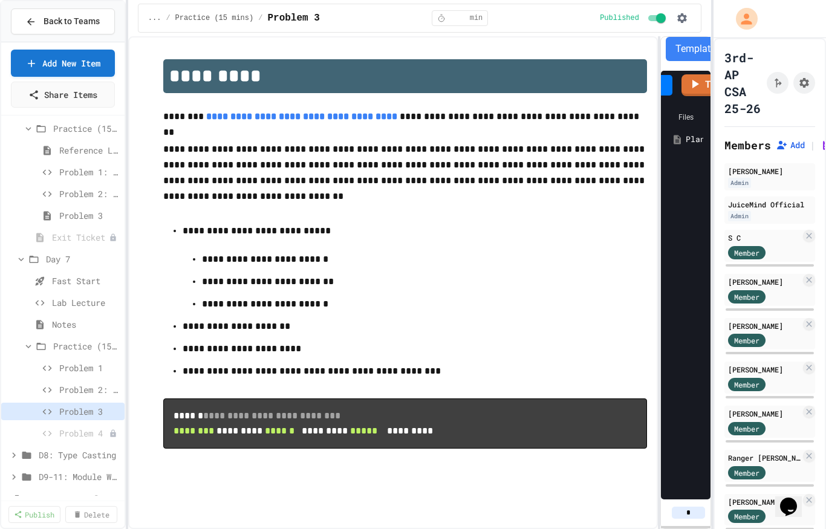
click at [86, 438] on span "Problem 4" at bounding box center [84, 433] width 50 height 13
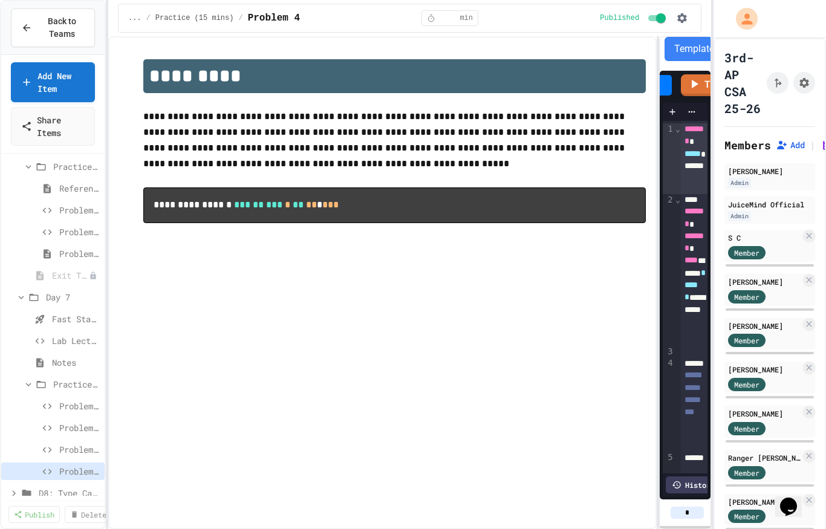
click at [68, 408] on span "Problem 1" at bounding box center [79, 406] width 41 height 13
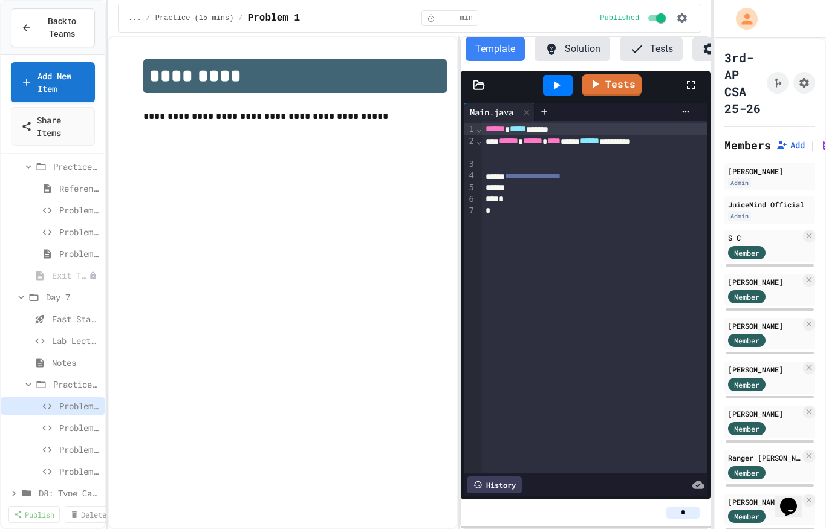
click at [583, 53] on button "Solution" at bounding box center [573, 49] width 76 height 24
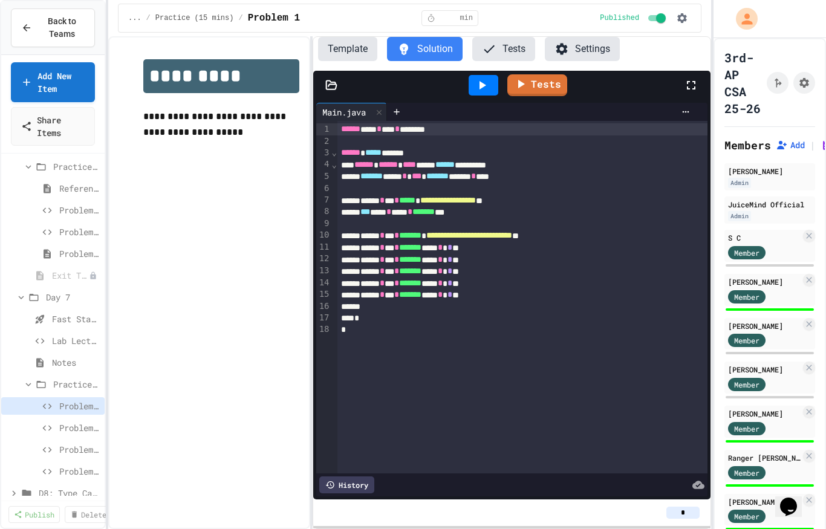
click at [77, 428] on span "Problem 2: Mission Resource Calculator" at bounding box center [79, 428] width 41 height 13
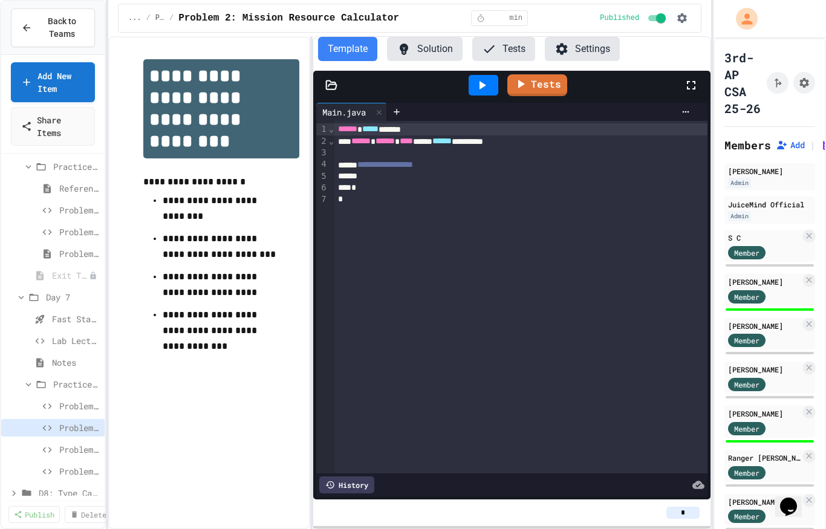
click at [438, 53] on button "Solution" at bounding box center [425, 49] width 76 height 24
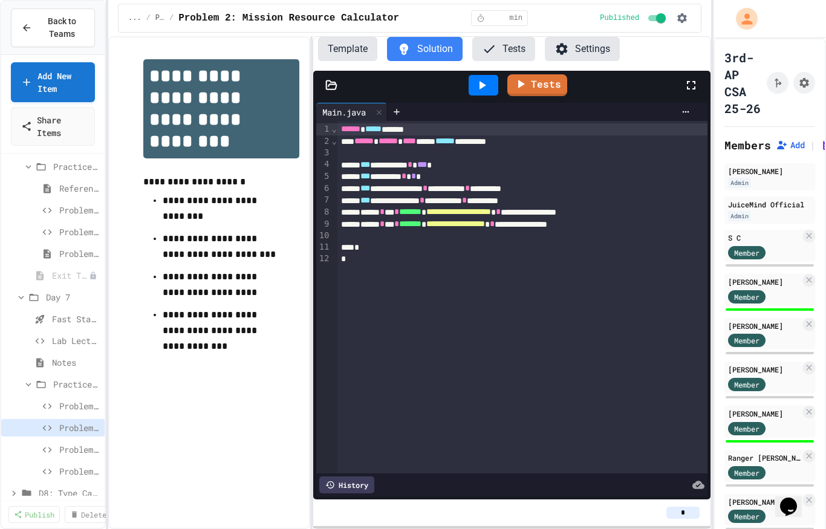
click at [67, 455] on span "Problem 3" at bounding box center [79, 449] width 41 height 13
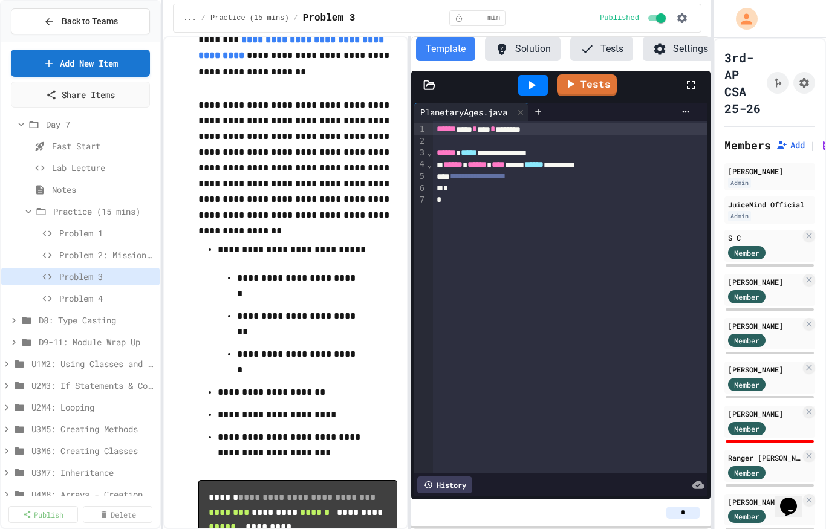
scroll to position [373, 0]
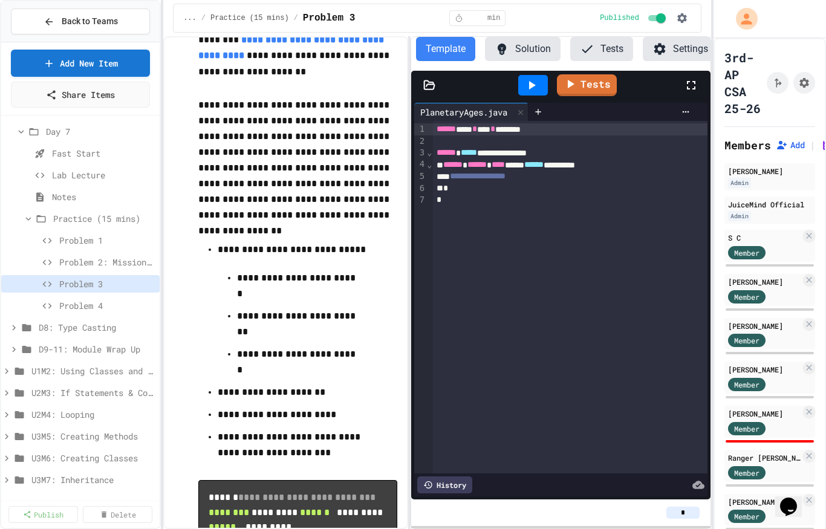
click at [83, 309] on span "Problem 4" at bounding box center [107, 305] width 96 height 13
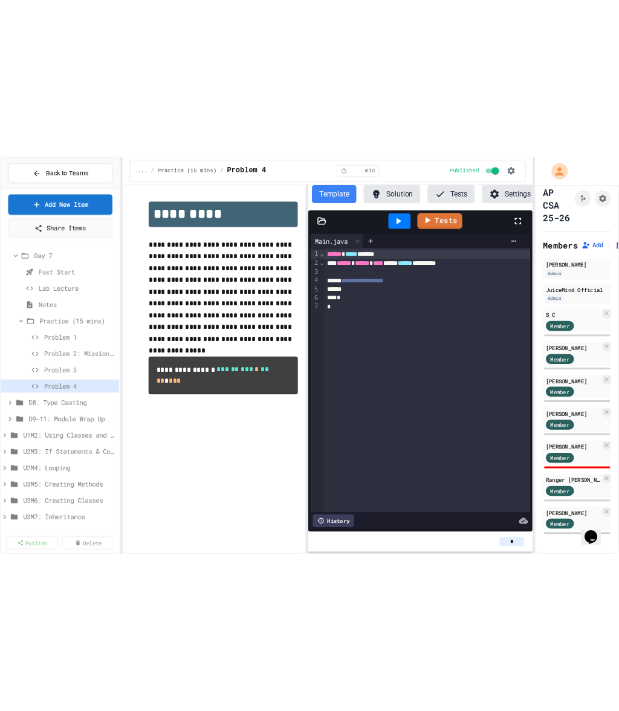
scroll to position [28, 0]
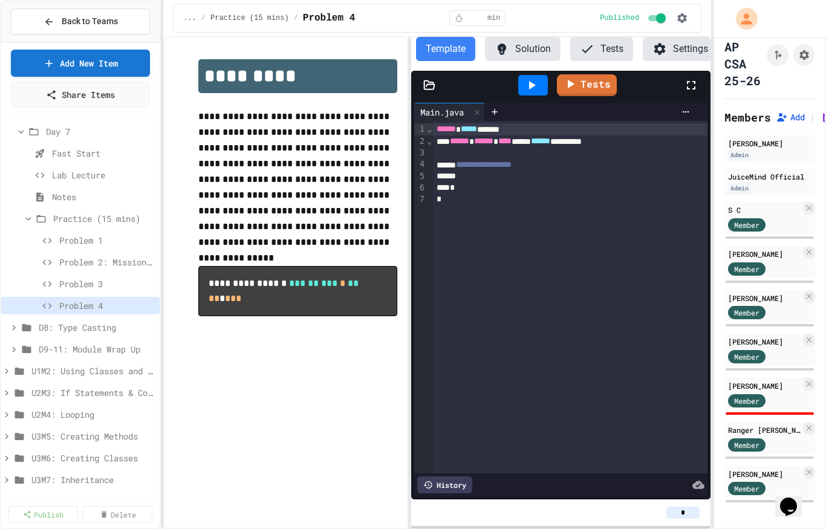
click at [795, 391] on div "[PERSON_NAME]" at bounding box center [764, 385] width 73 height 11
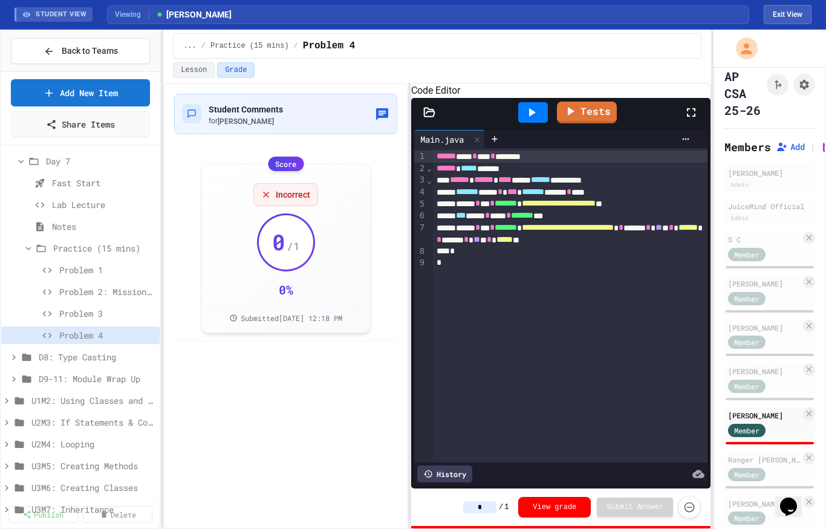
click at [789, 22] on button "Exit View" at bounding box center [788, 14] width 48 height 19
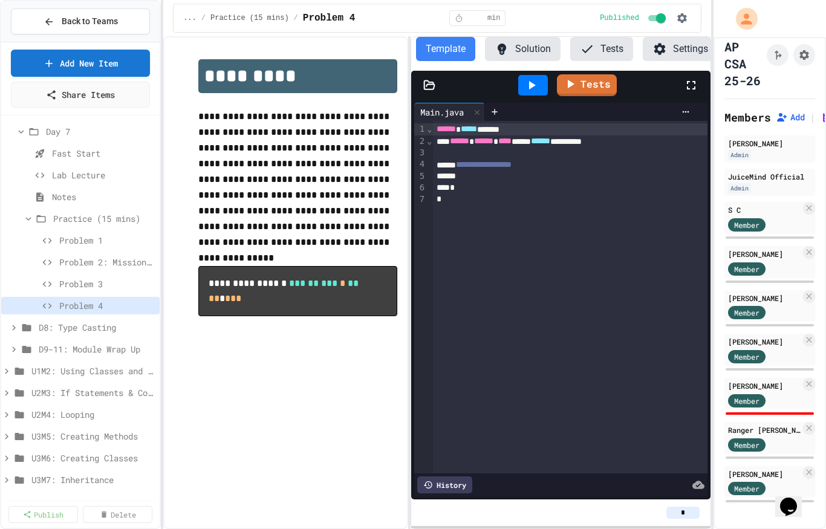
click at [538, 56] on button "Solution" at bounding box center [523, 49] width 76 height 24
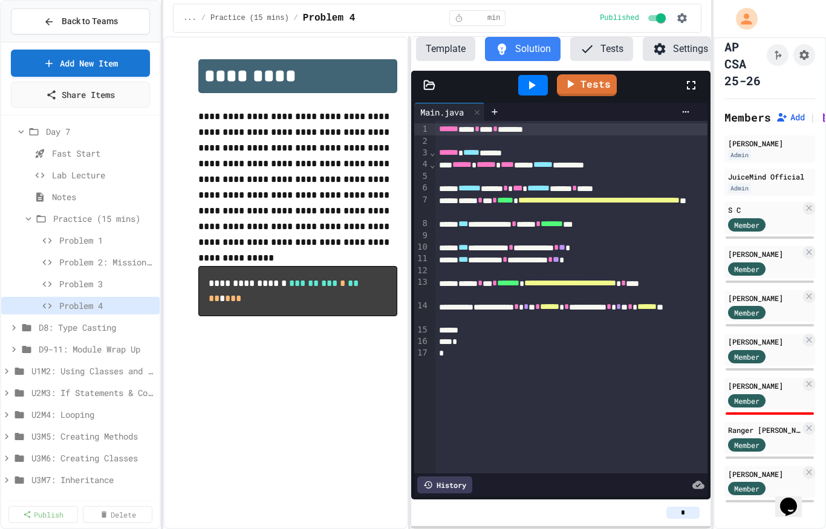
click at [530, 91] on icon at bounding box center [531, 85] width 15 height 15
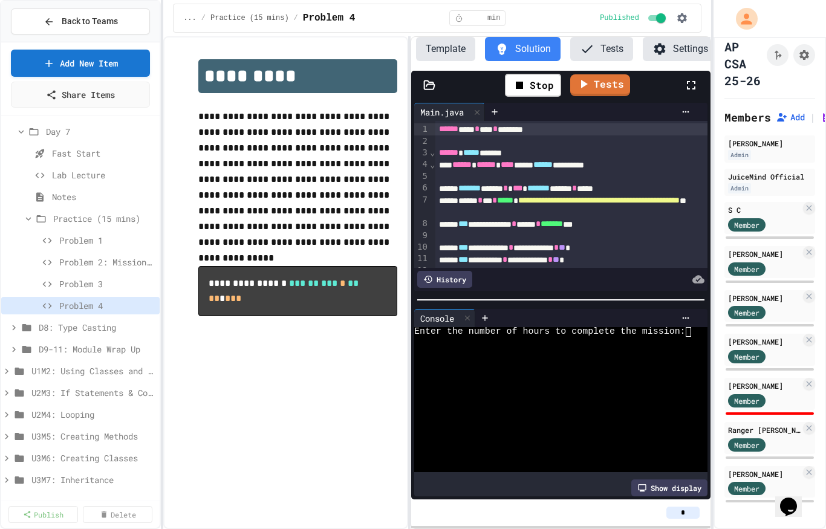
click at [76, 265] on span "Problem 2: Mission Resource Calculator" at bounding box center [107, 262] width 96 height 13
